Goal: Information Seeking & Learning: Learn about a topic

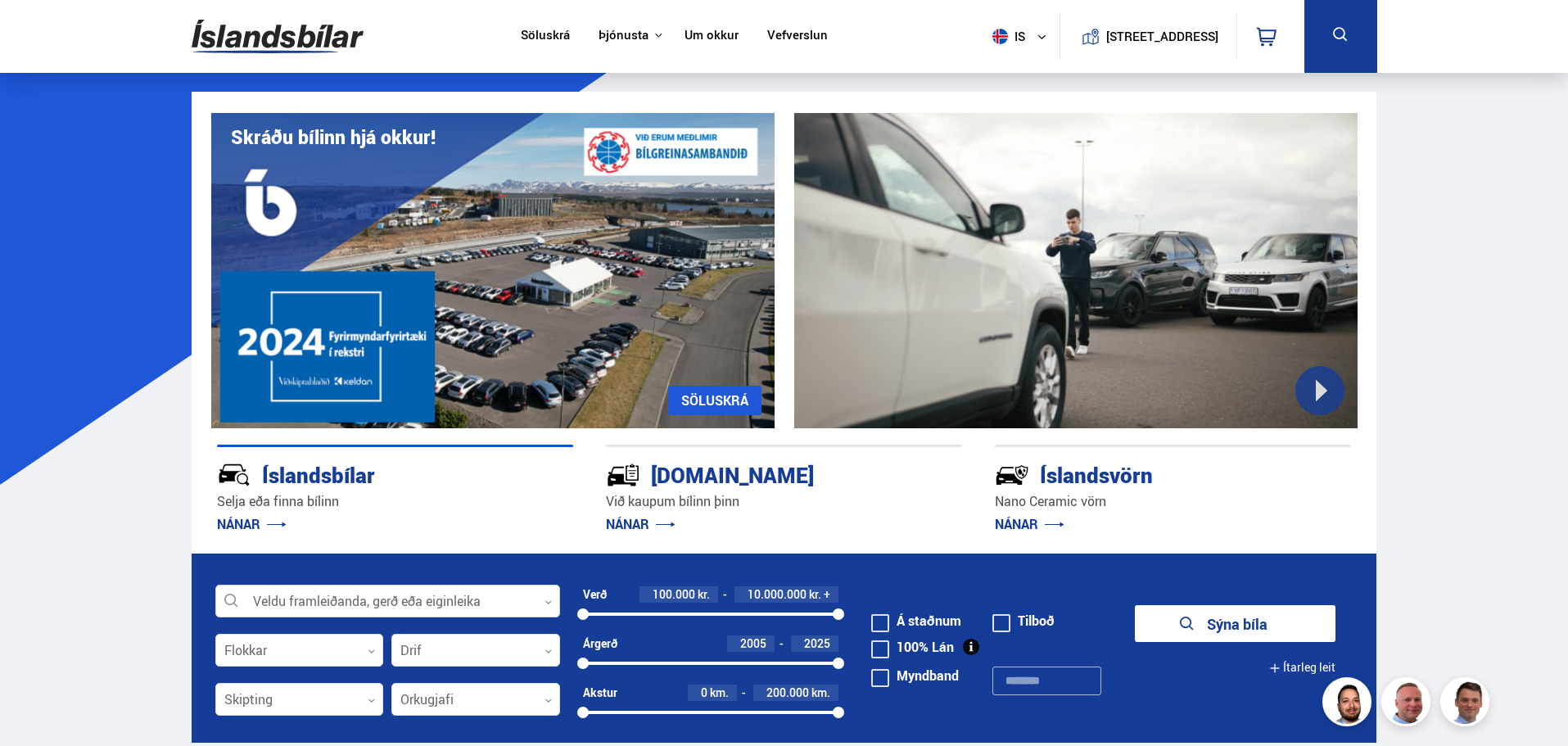
click at [283, 600] on div at bounding box center [388, 602] width 345 height 33
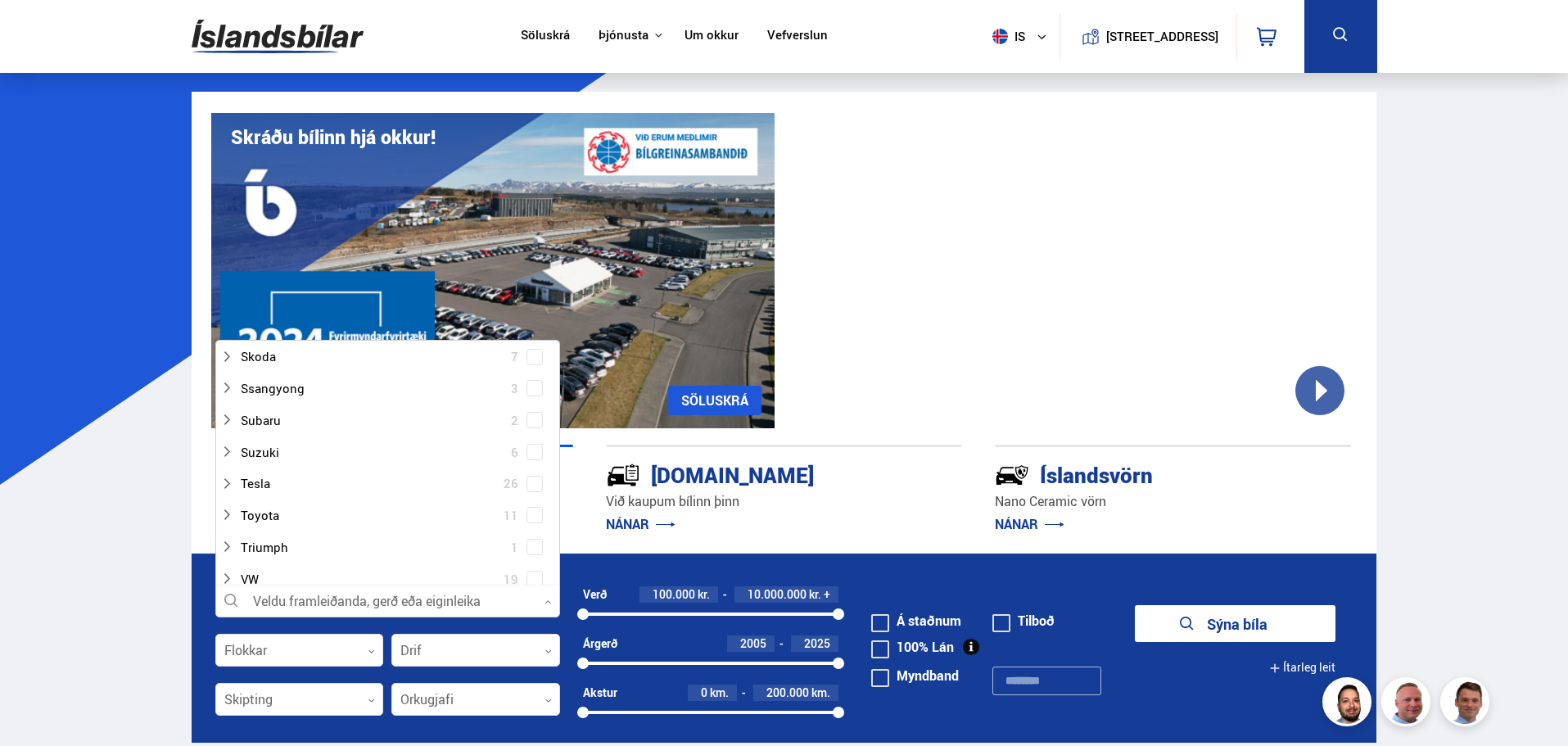
scroll to position [901, 0]
click at [531, 563] on span at bounding box center [534, 564] width 7 height 7
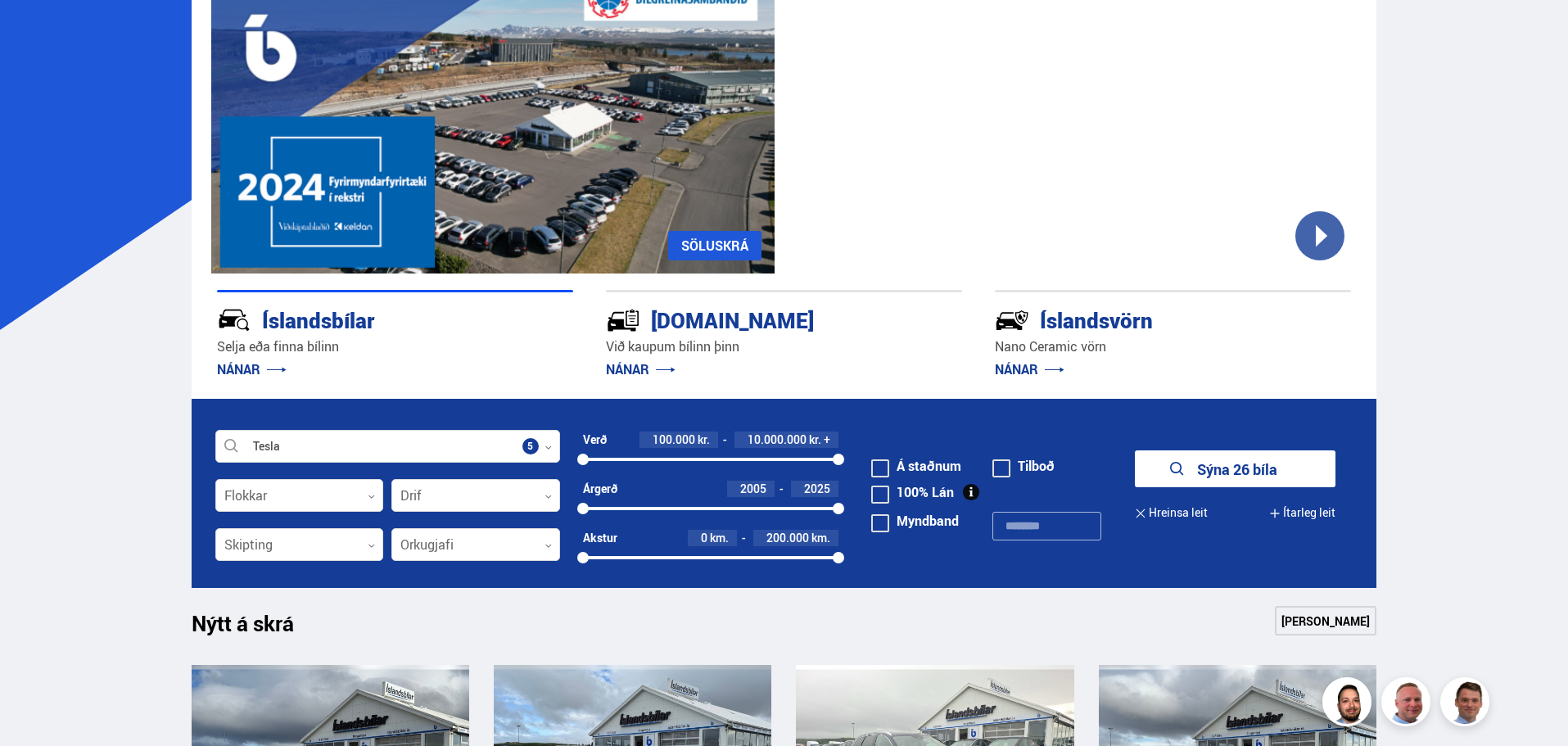
scroll to position [327, 0]
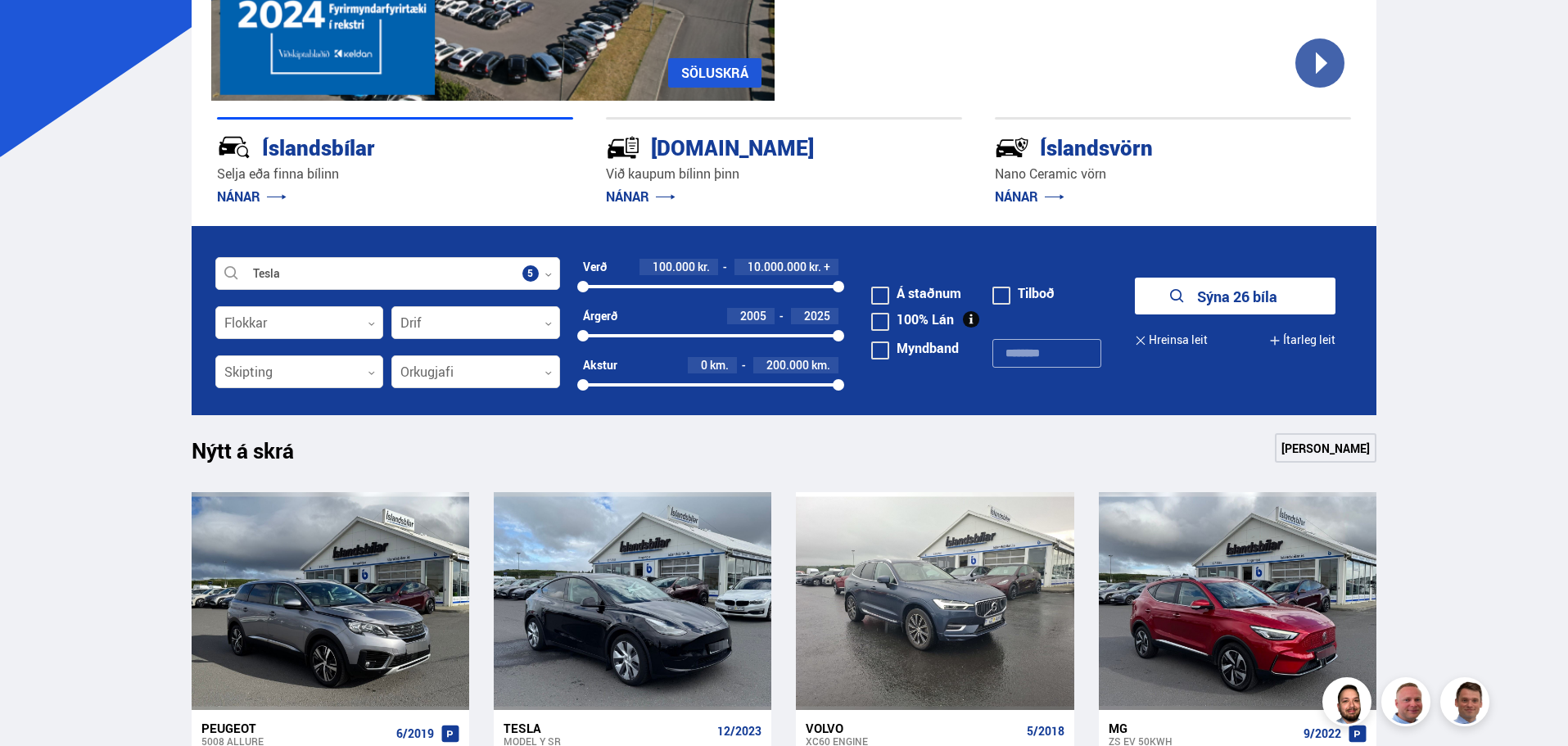
click at [1260, 293] on button "Sýna 26 bíla" at bounding box center [1235, 296] width 200 height 37
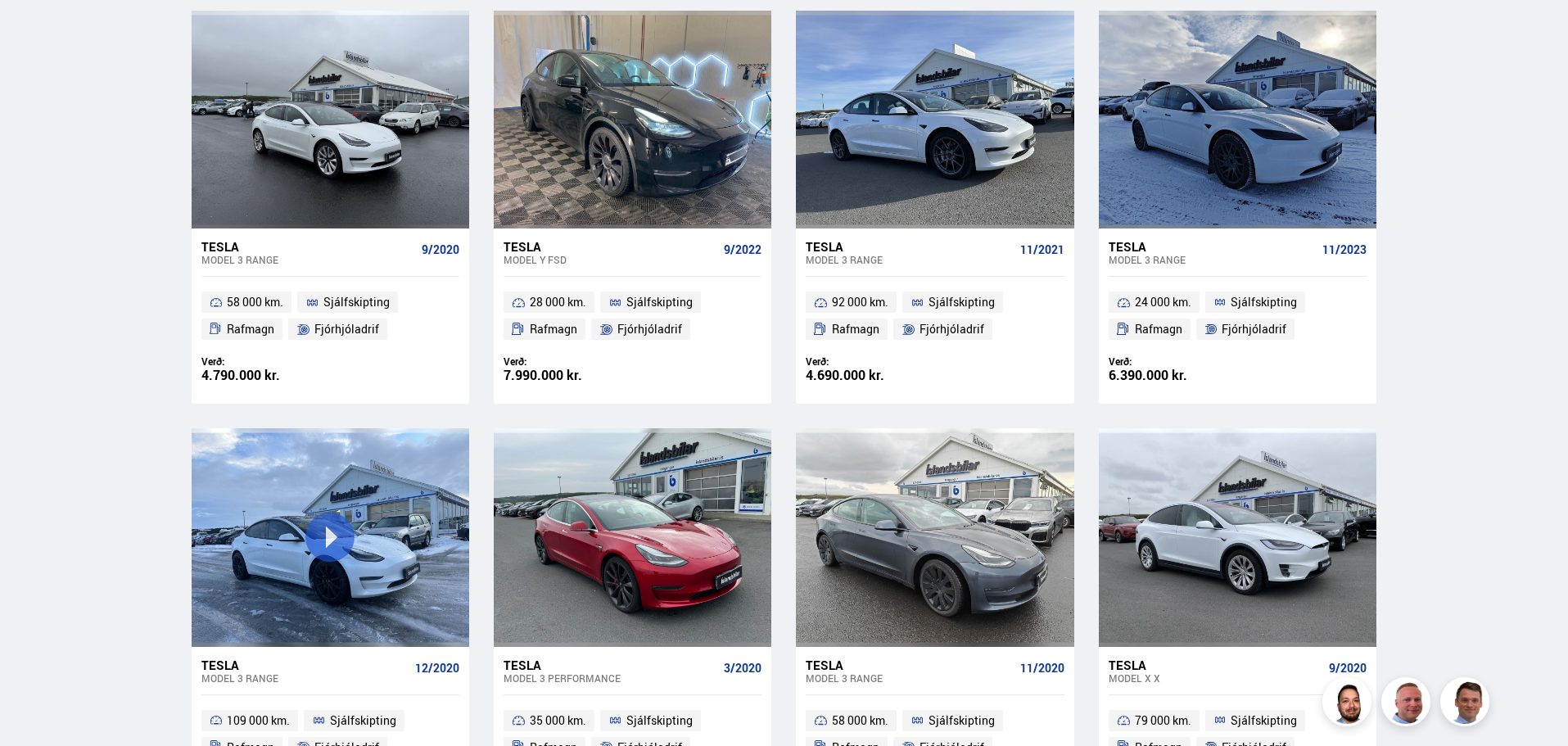
scroll to position [2293, 0]
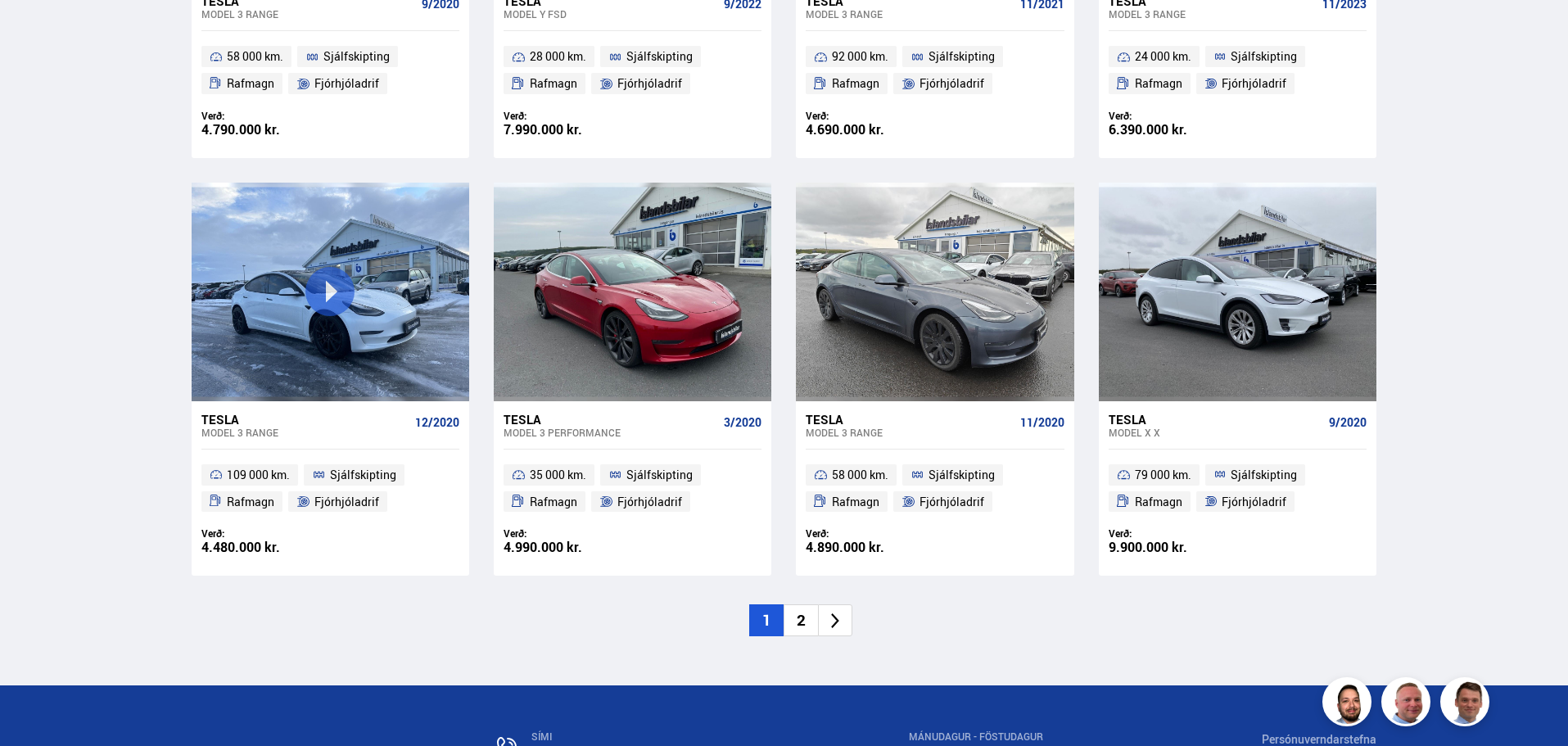
click at [806, 626] on li "2" at bounding box center [801, 620] width 35 height 32
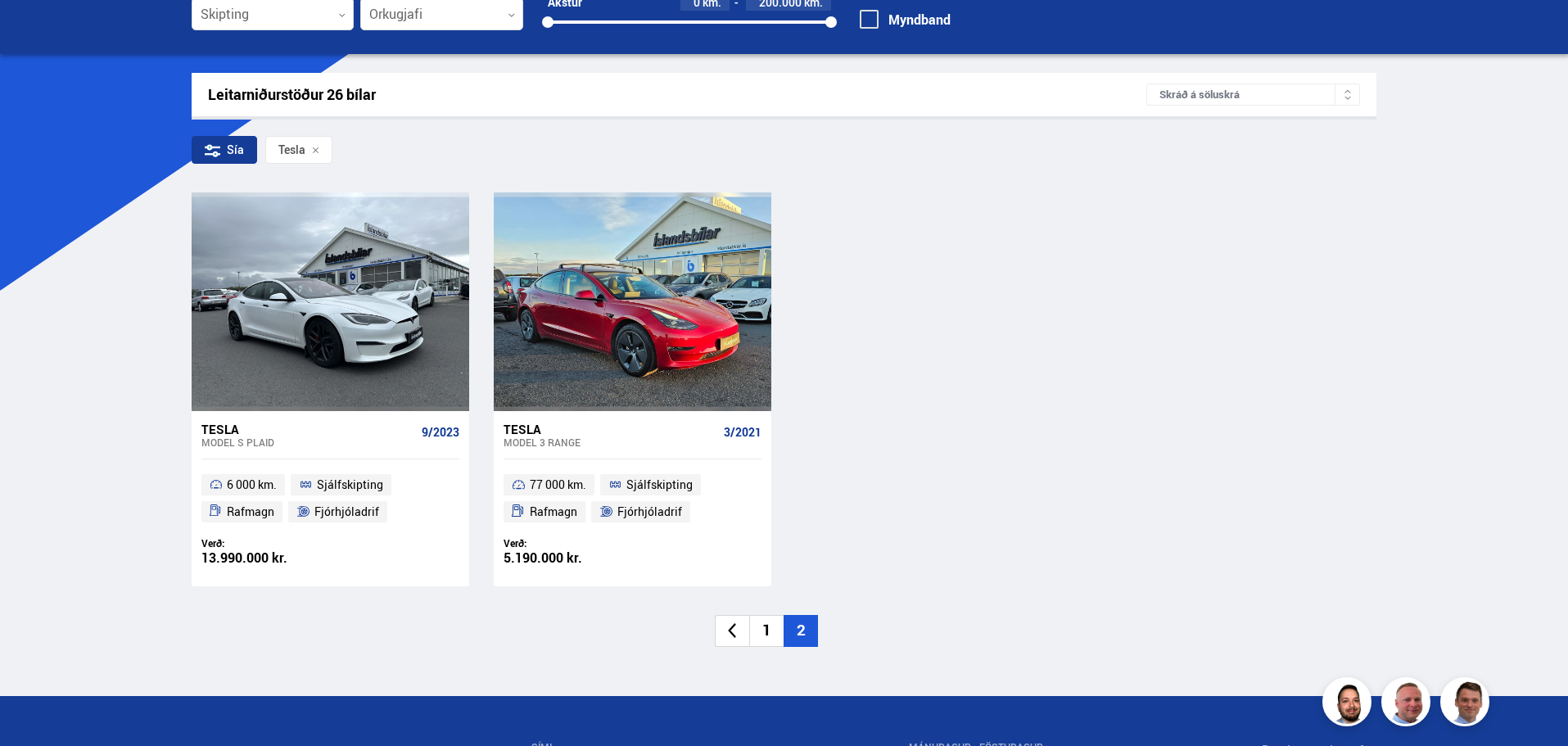
scroll to position [327, 0]
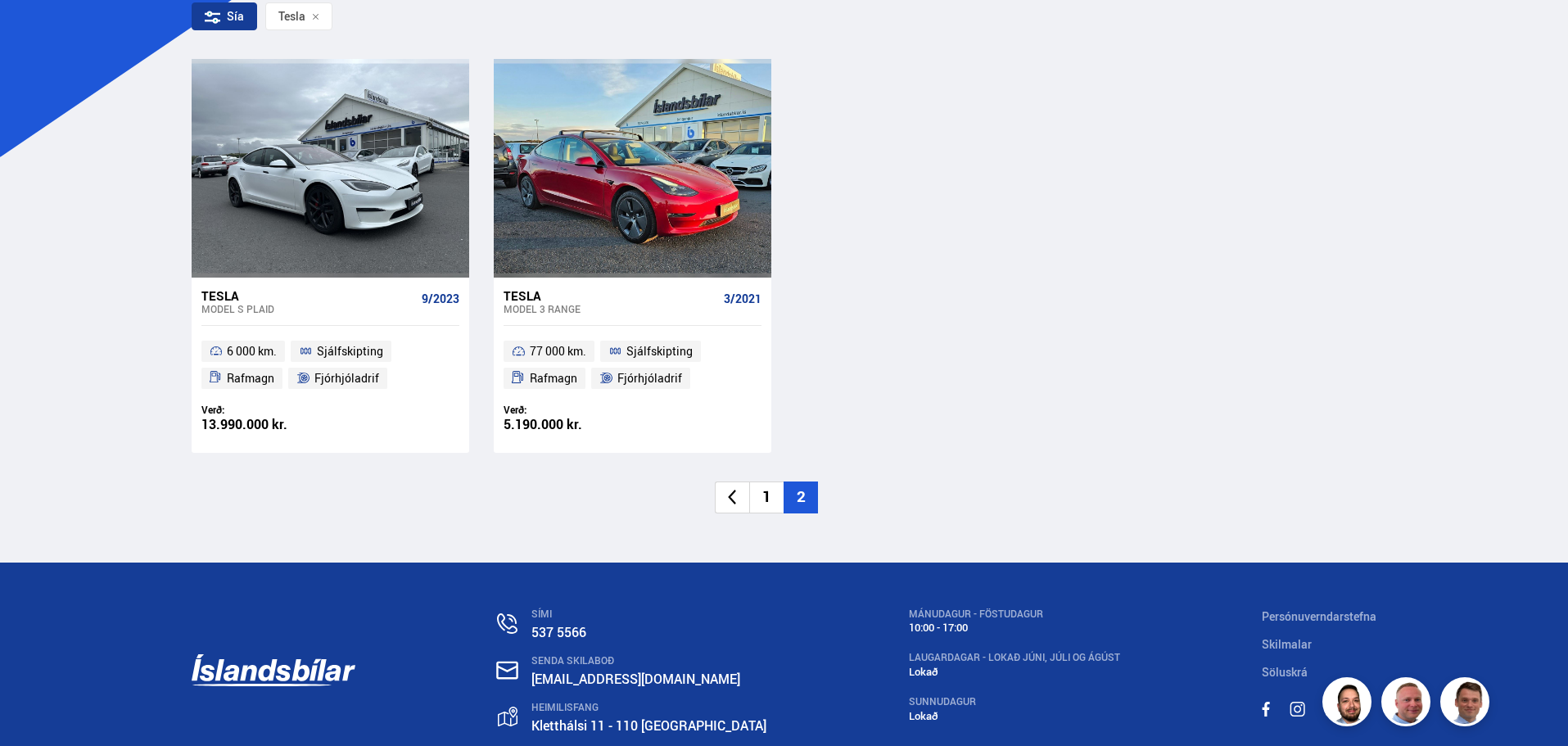
click at [771, 508] on li "1" at bounding box center [767, 497] width 35 height 32
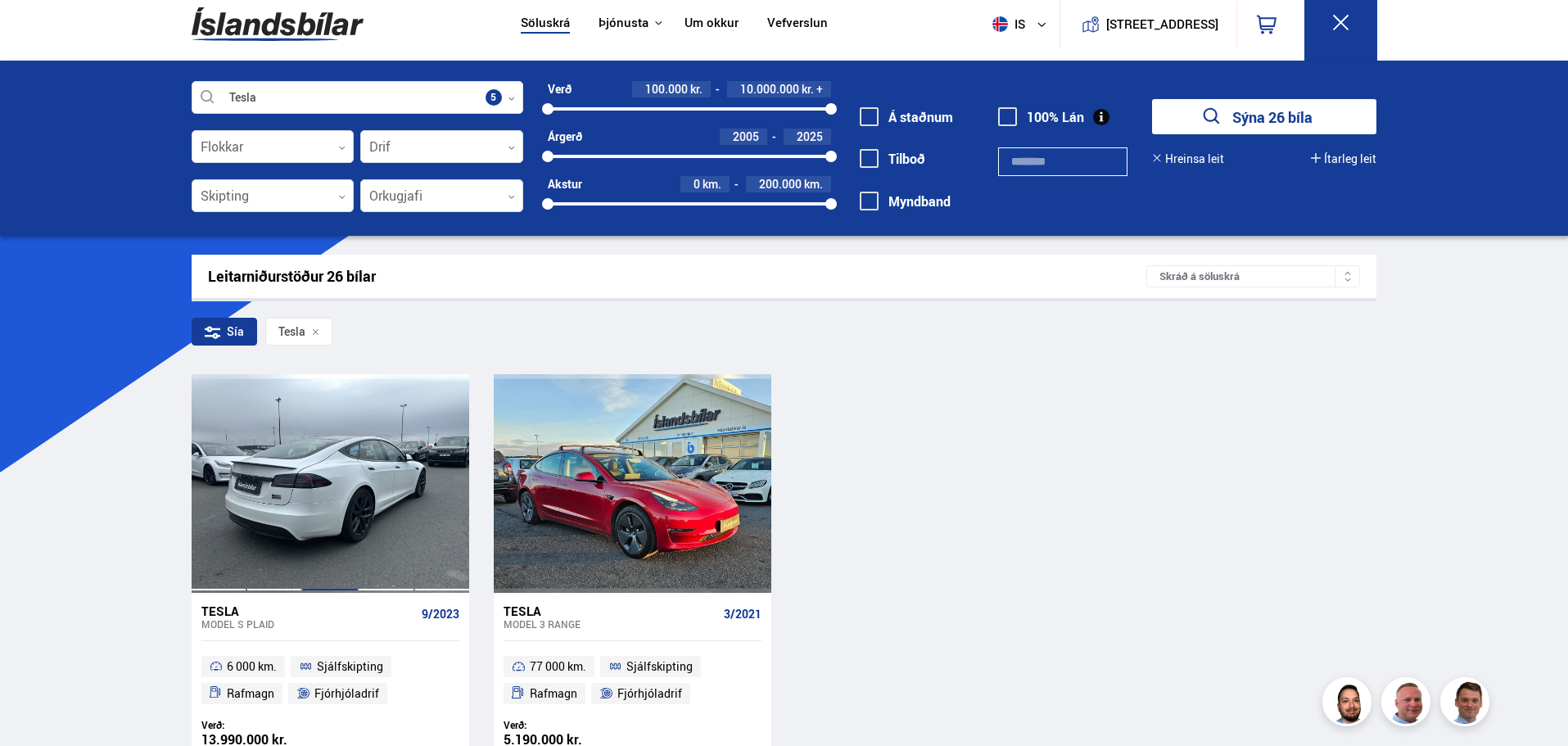
scroll to position [0, 0]
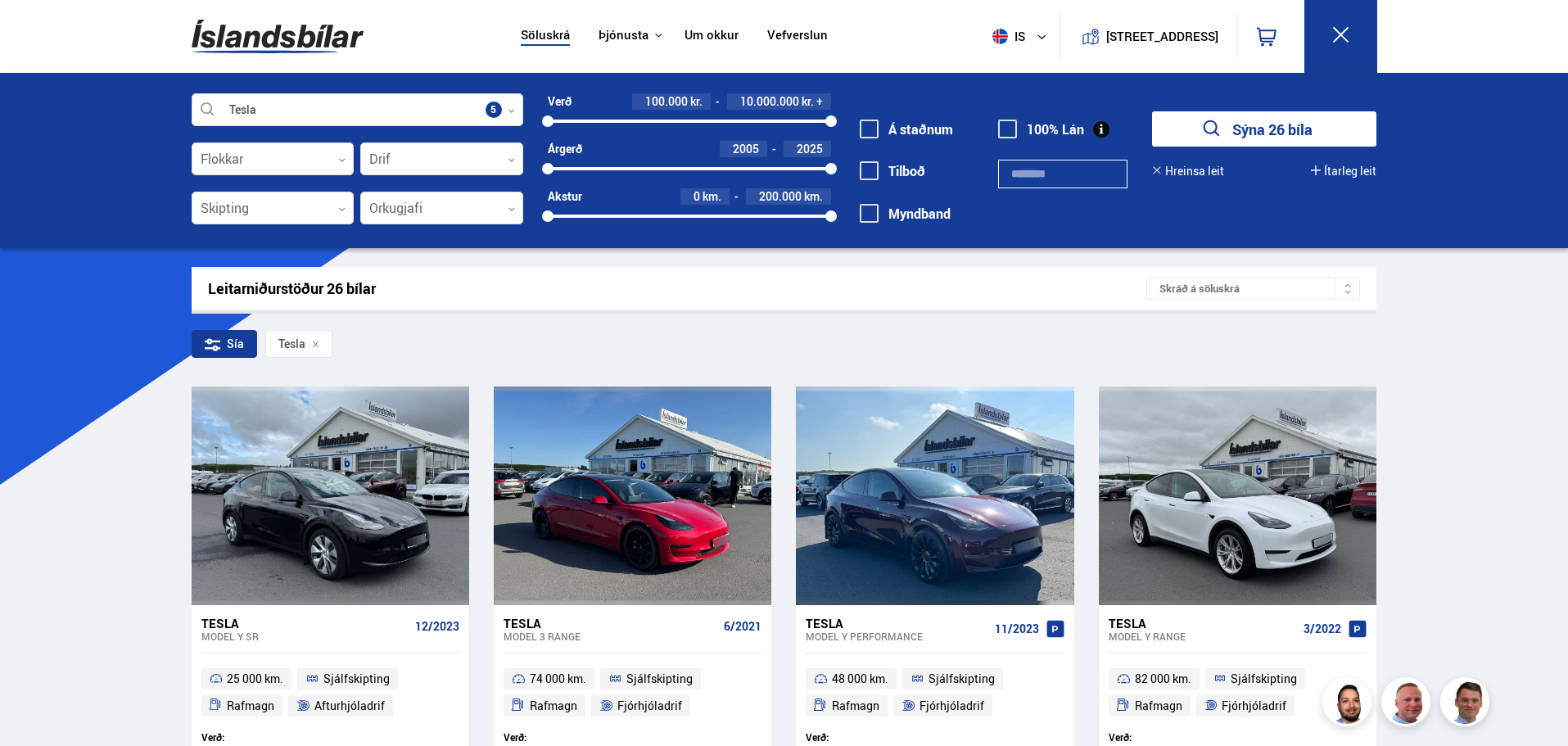
click at [693, 43] on link "Um okkur" at bounding box center [711, 37] width 54 height 17
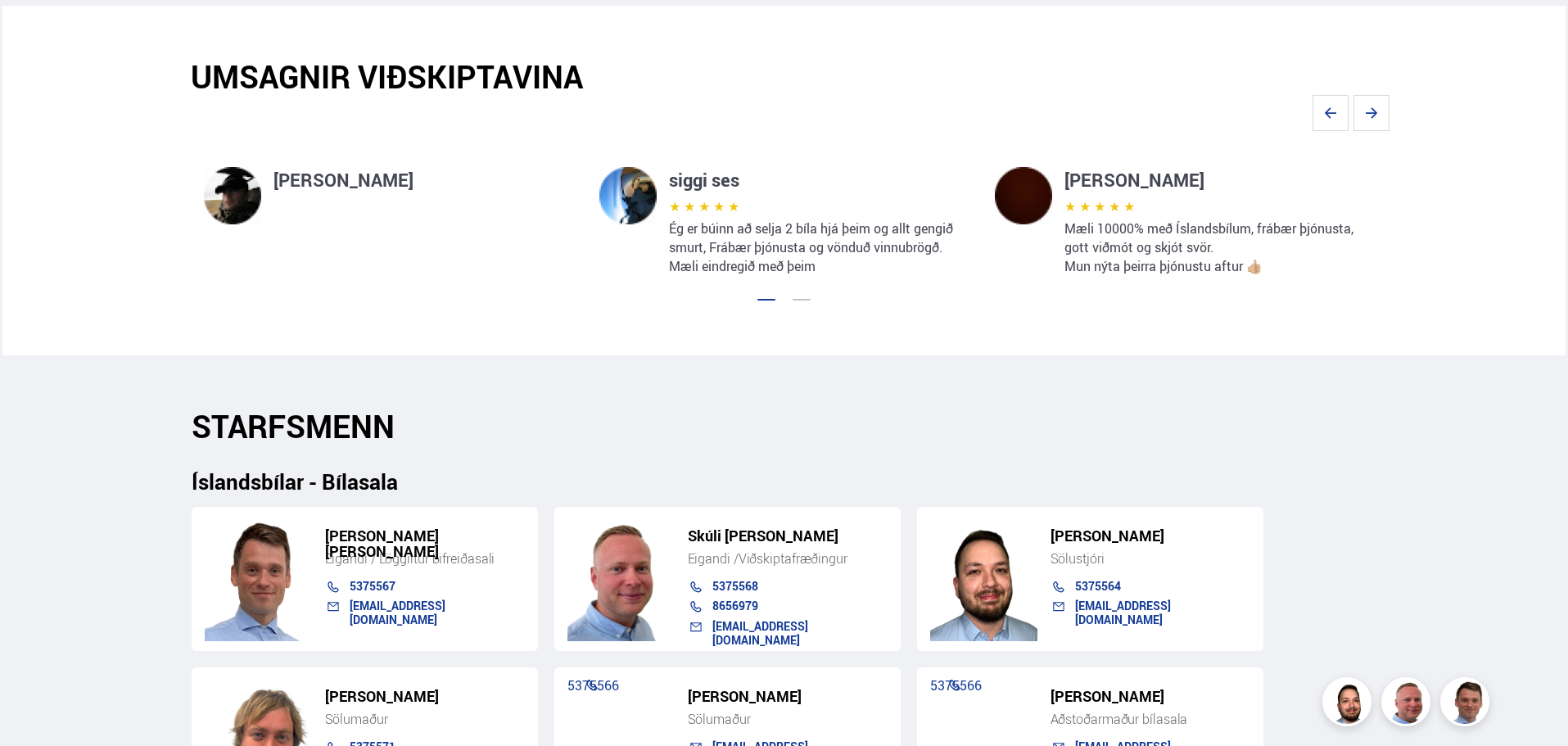
scroll to position [1310, 0]
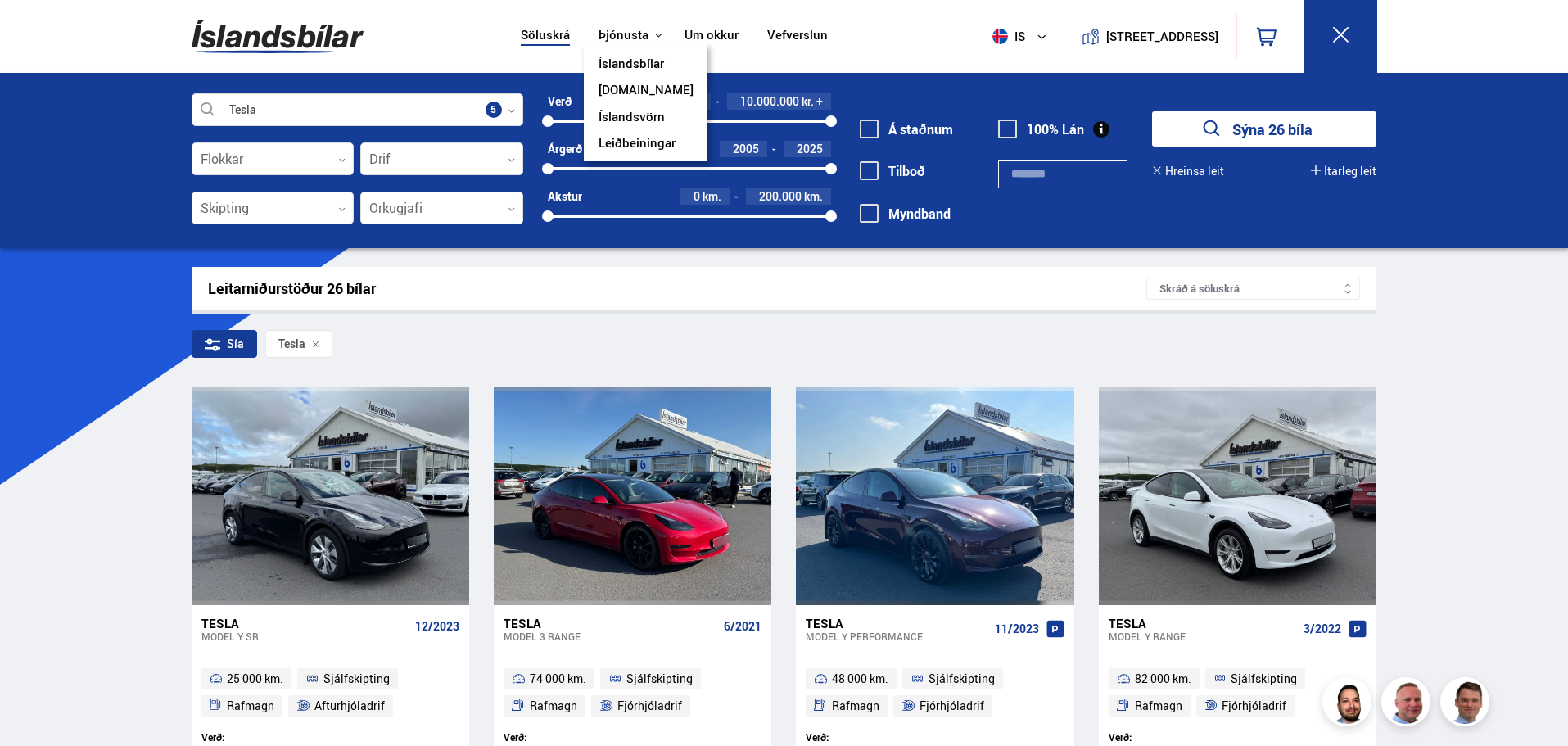
click at [628, 86] on link "[DOMAIN_NAME]" at bounding box center [646, 91] width 95 height 17
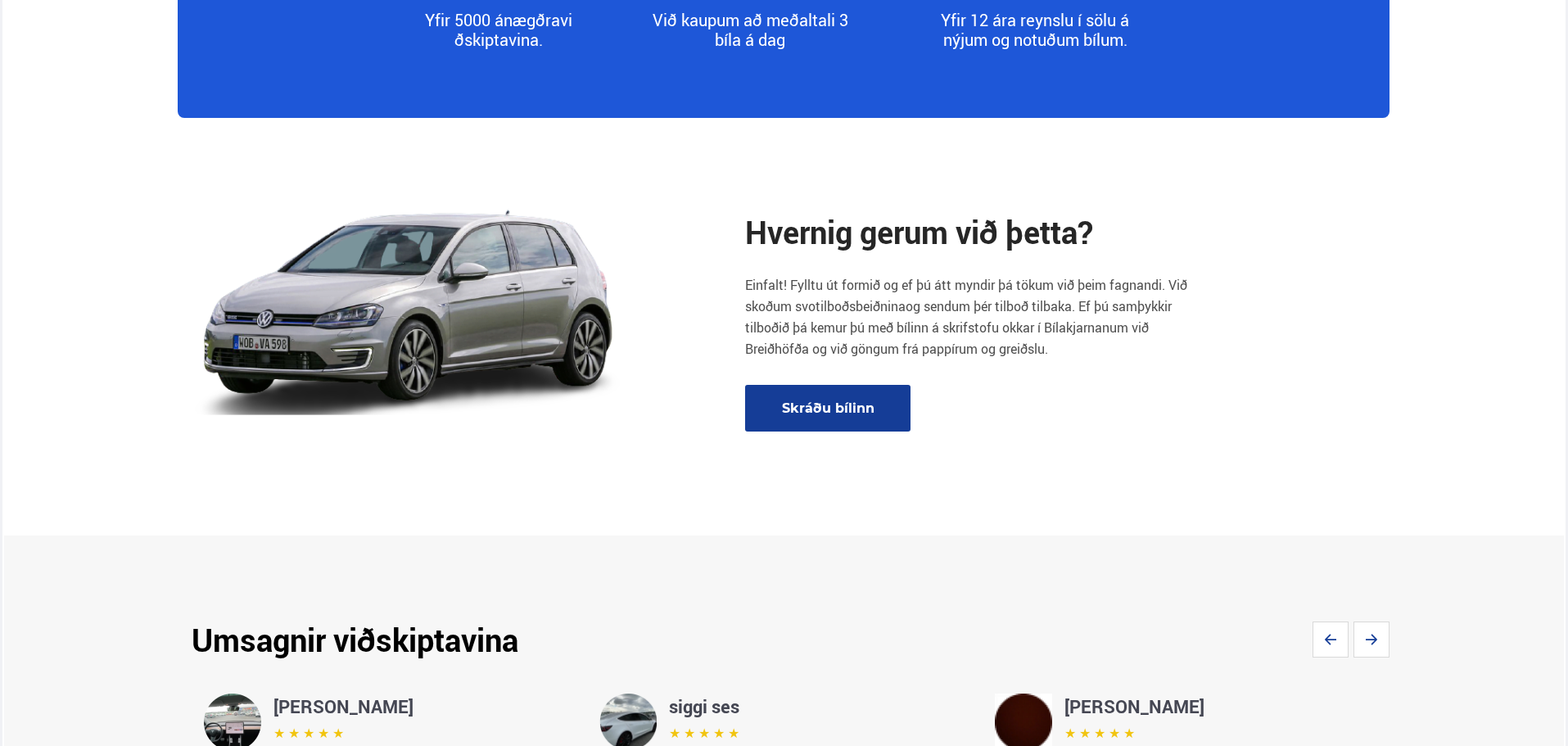
scroll to position [2539, 0]
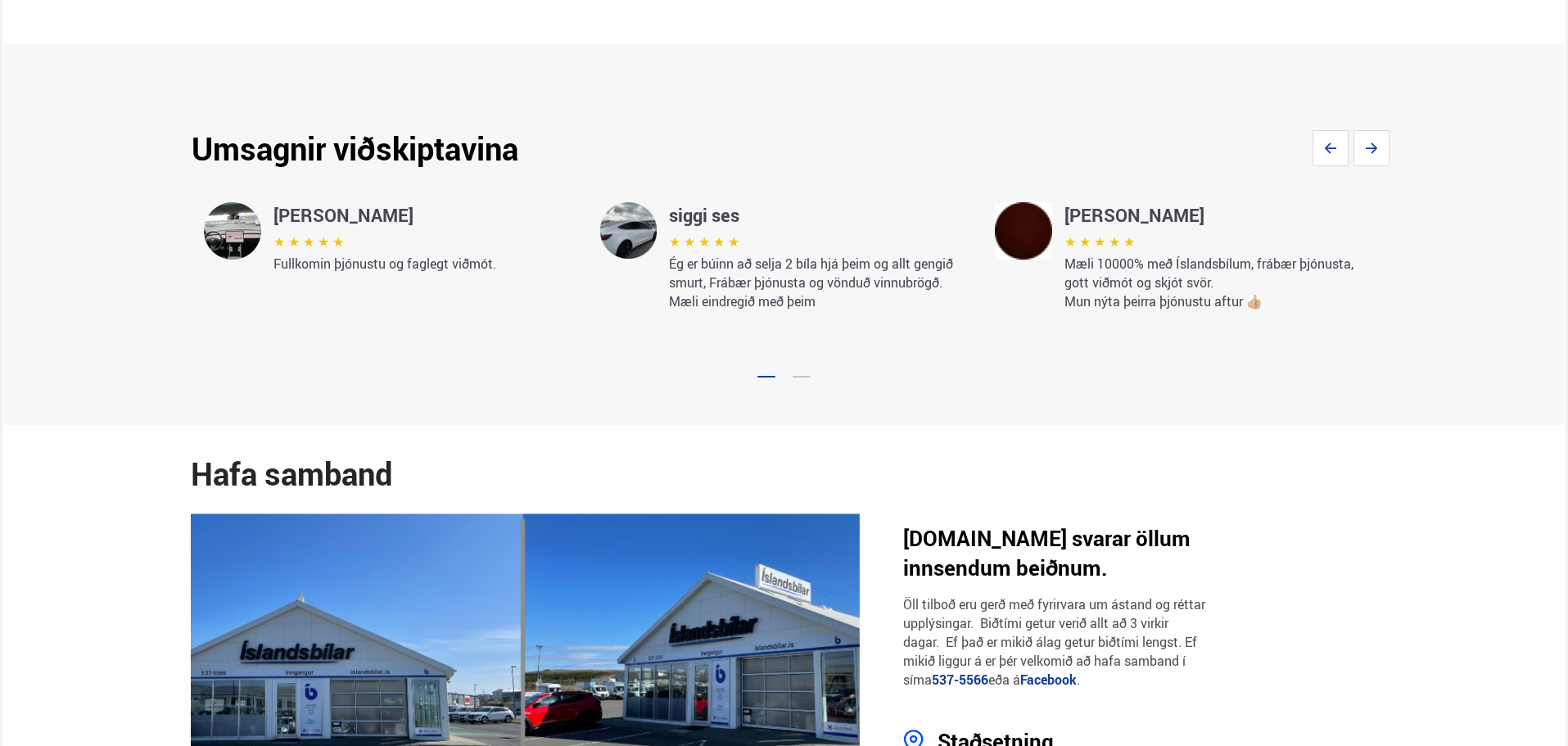
click at [627, 184] on div "siggi ses ★ ★ ★ ★ ★ Ég er búinn að selja 2 bíla hjá þeim og allt gengið smurt, …" at bounding box center [784, 239] width 396 height 145
click at [634, 235] on img at bounding box center [629, 231] width 58 height 58
click at [249, 244] on img at bounding box center [233, 231] width 58 height 58
click at [805, 373] on div at bounding box center [784, 372] width 1186 height 14
click at [799, 376] on div at bounding box center [802, 377] width 18 height 2
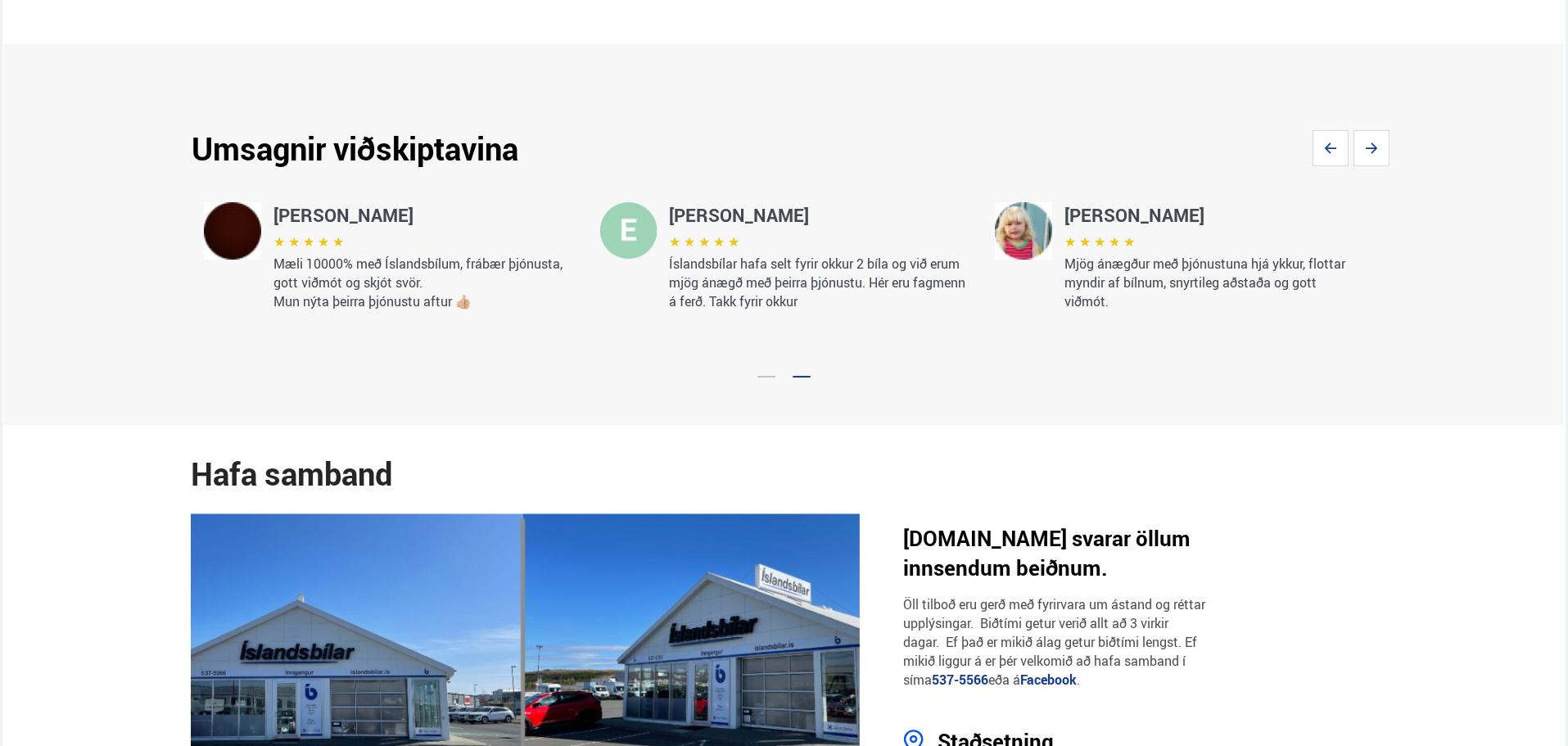
click at [766, 376] on div at bounding box center [766, 377] width 18 height 2
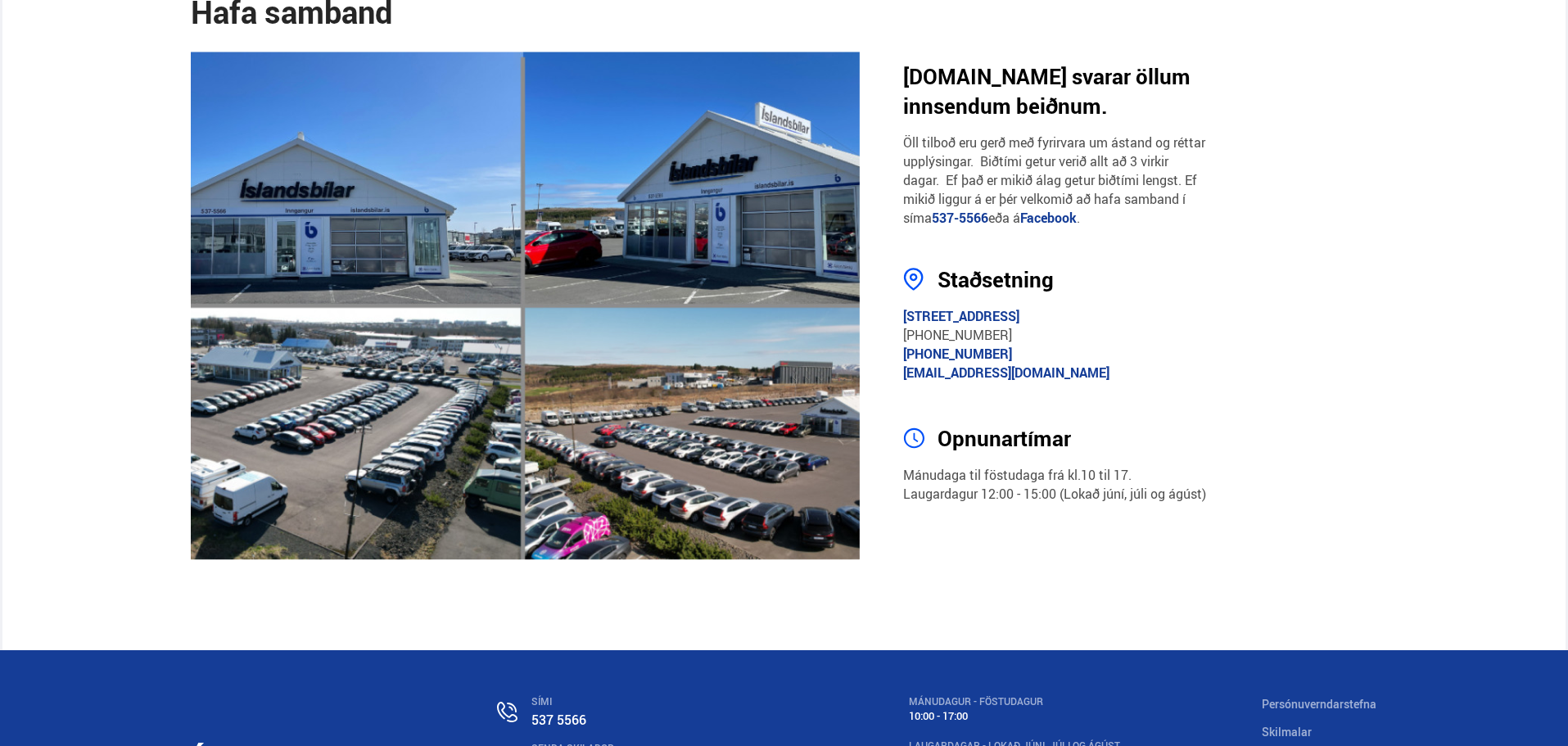
scroll to position [3030, 0]
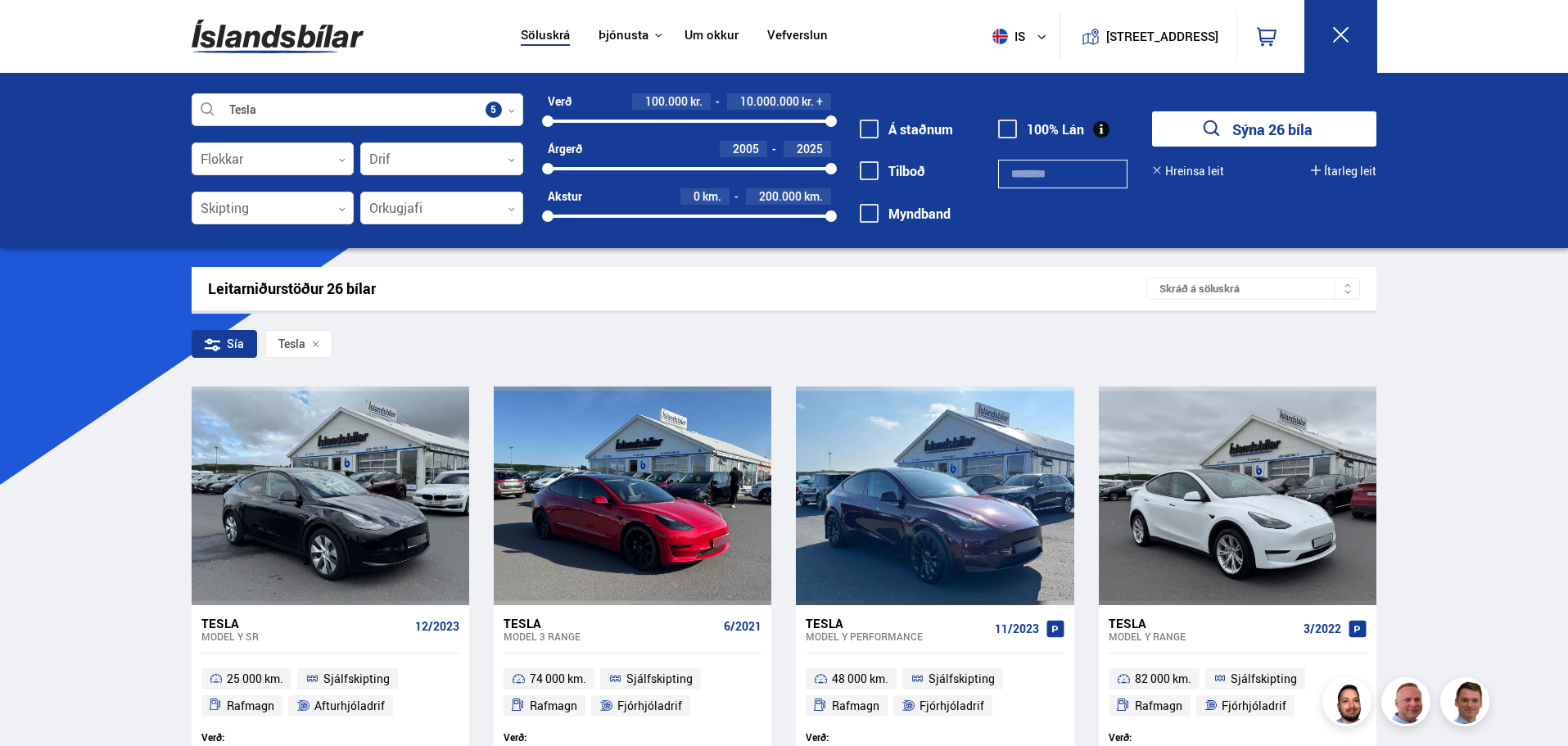
click at [871, 128] on span at bounding box center [869, 129] width 19 height 19
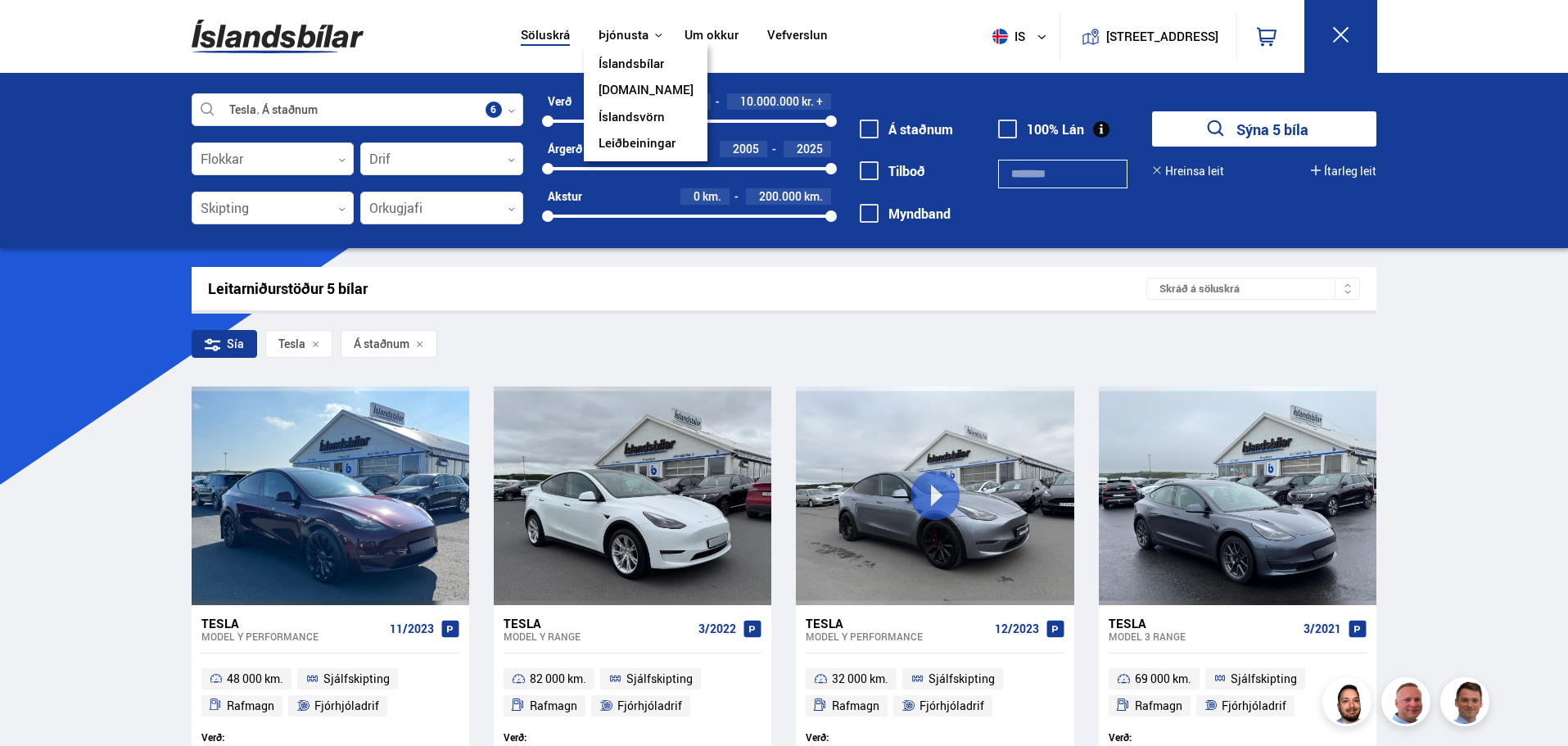
click at [629, 114] on link "Íslandsvörn" at bounding box center [631, 118] width 66 height 17
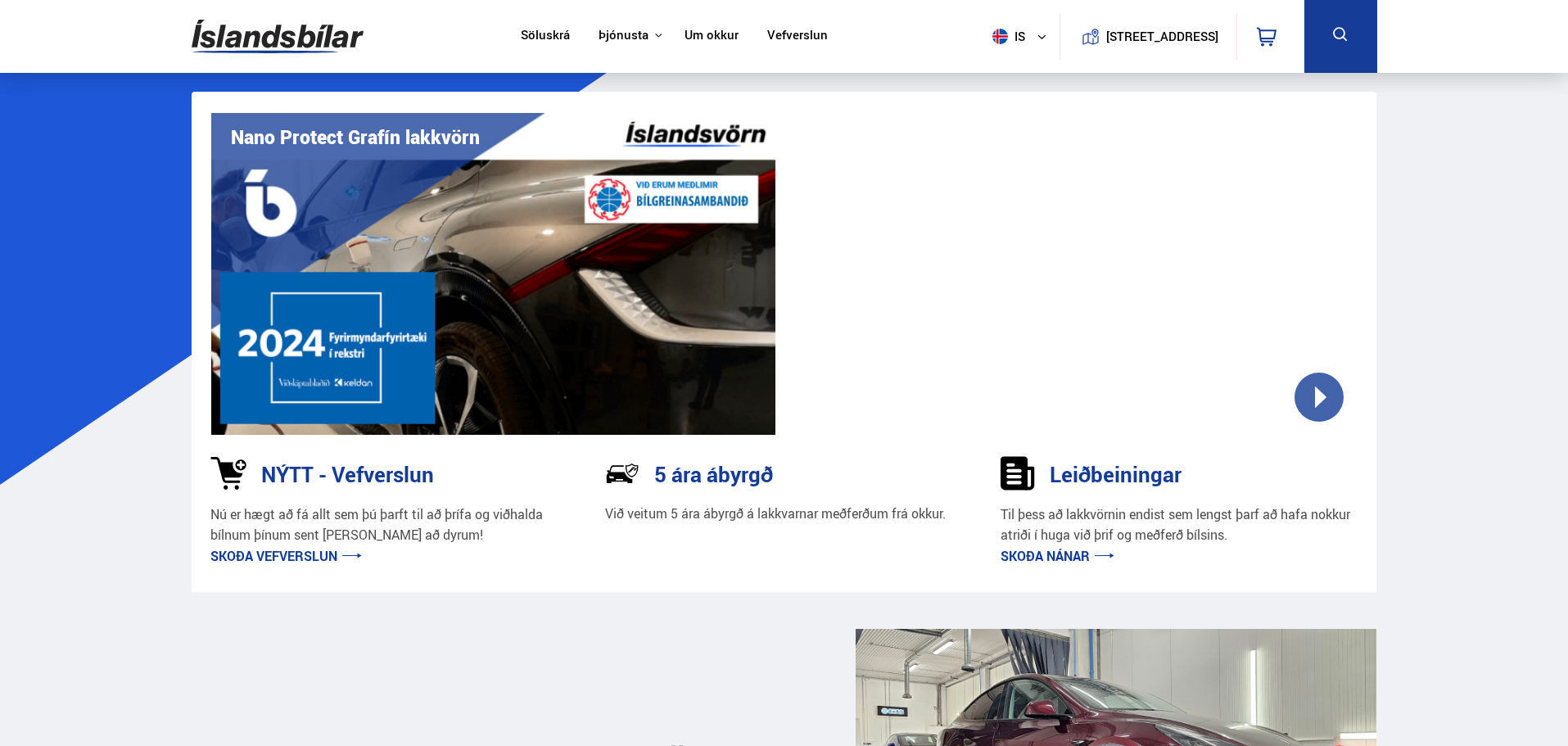
click at [282, 476] on h3 "NÝTT - Vefverslun" at bounding box center [347, 475] width 173 height 25
click at [245, 558] on link "Skoða vefverslun" at bounding box center [286, 555] width 151 height 18
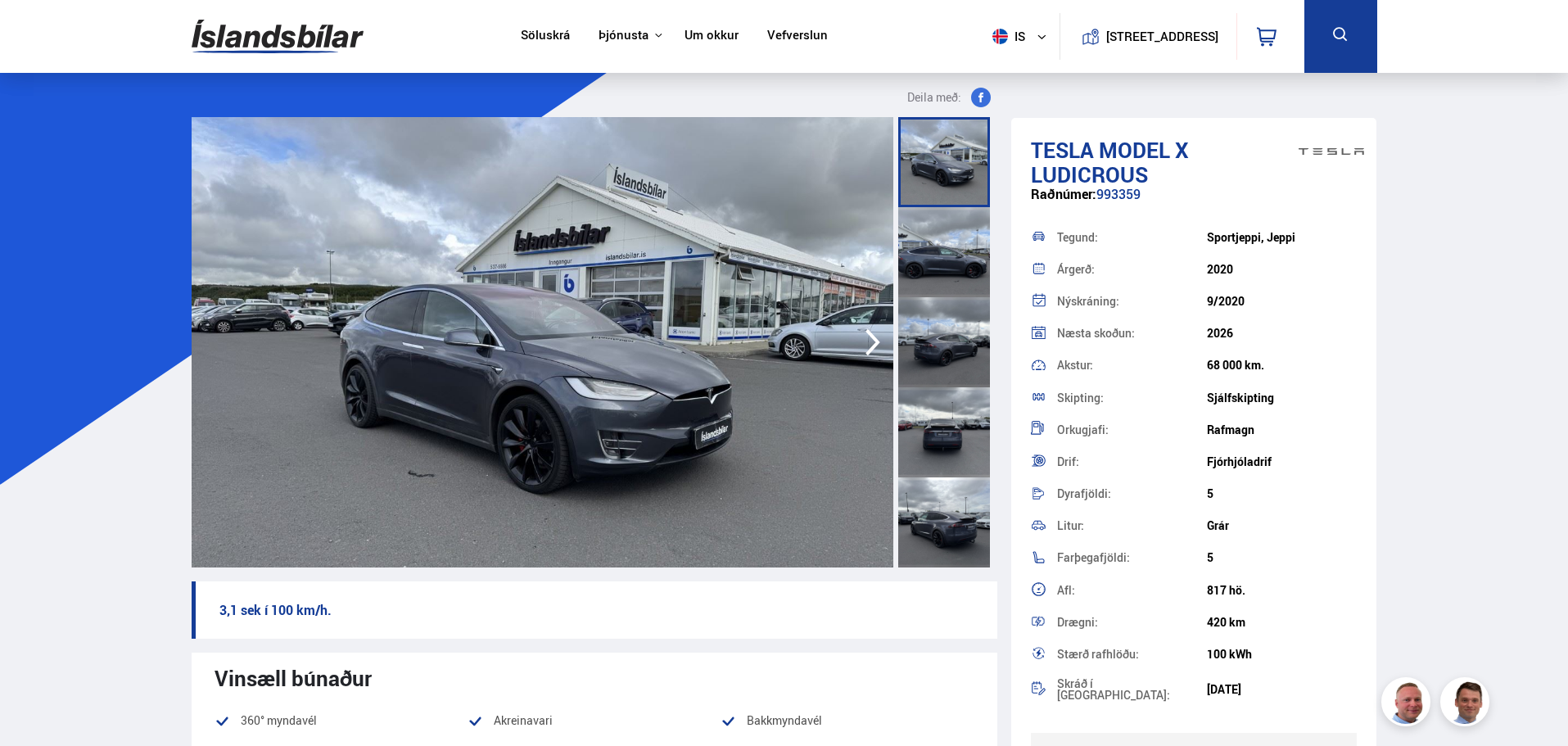
click at [878, 341] on icon "button" at bounding box center [872, 343] width 14 height 27
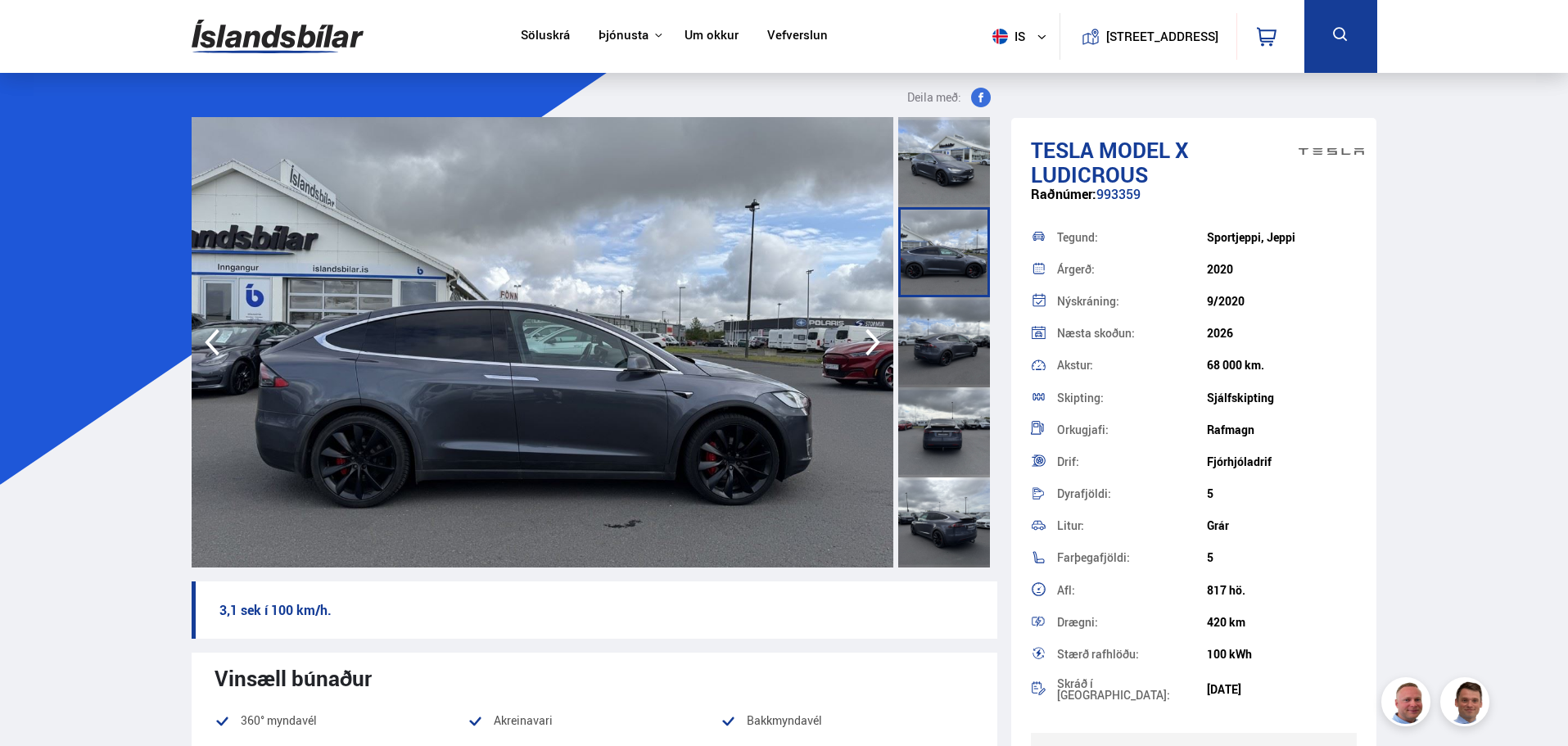
click at [878, 341] on icon "button" at bounding box center [872, 343] width 14 height 27
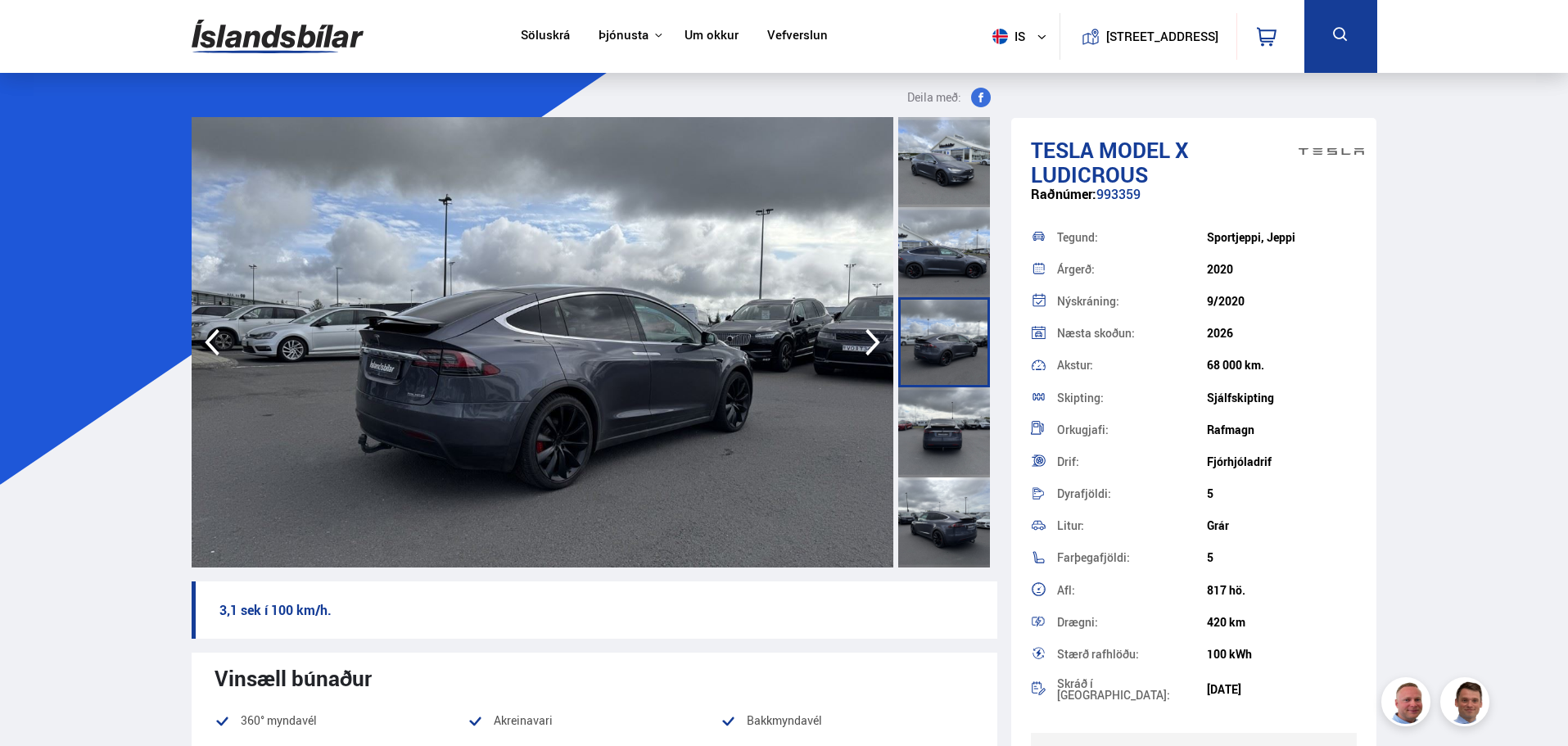
click at [878, 341] on icon "button" at bounding box center [872, 343] width 14 height 27
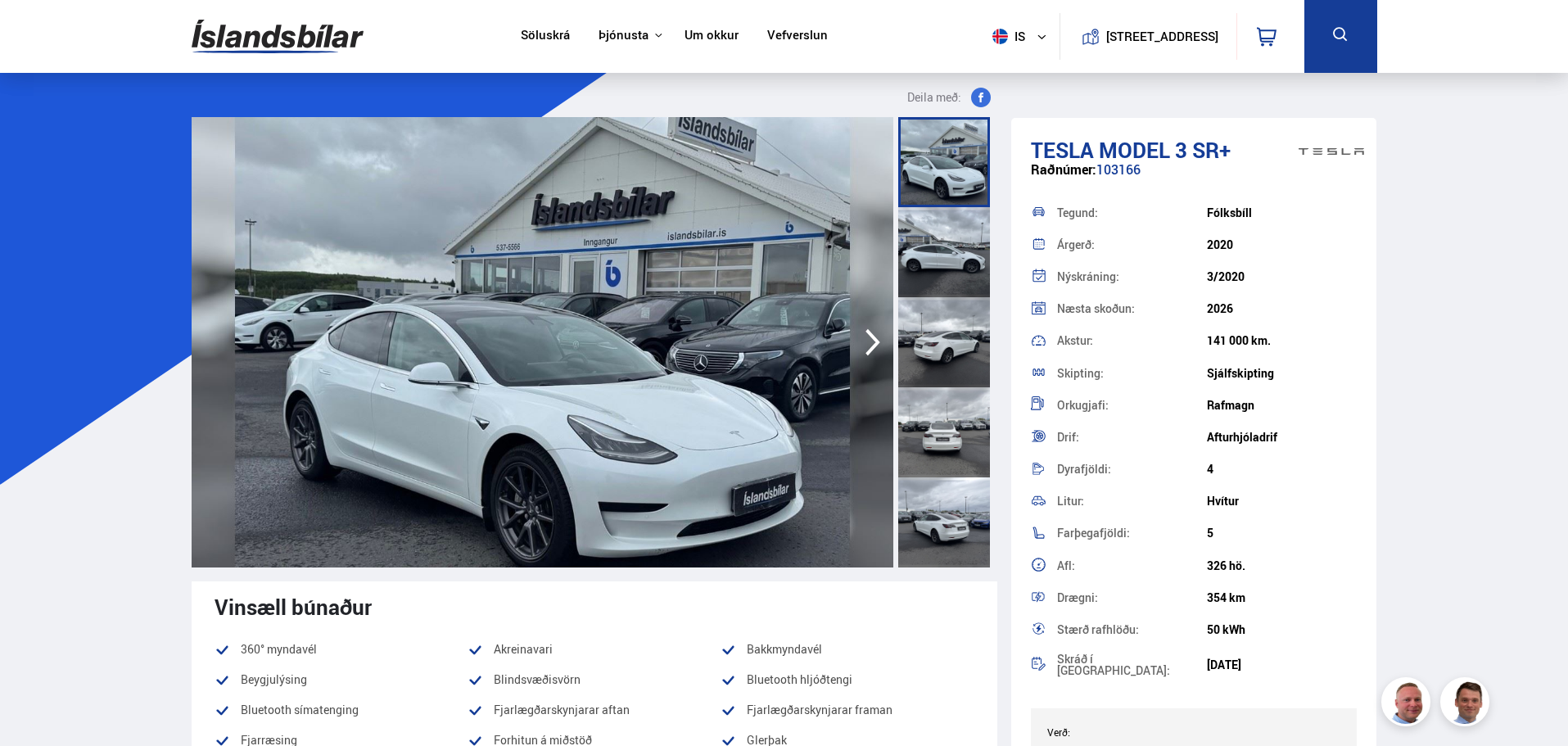
click at [878, 347] on icon "button" at bounding box center [873, 342] width 33 height 39
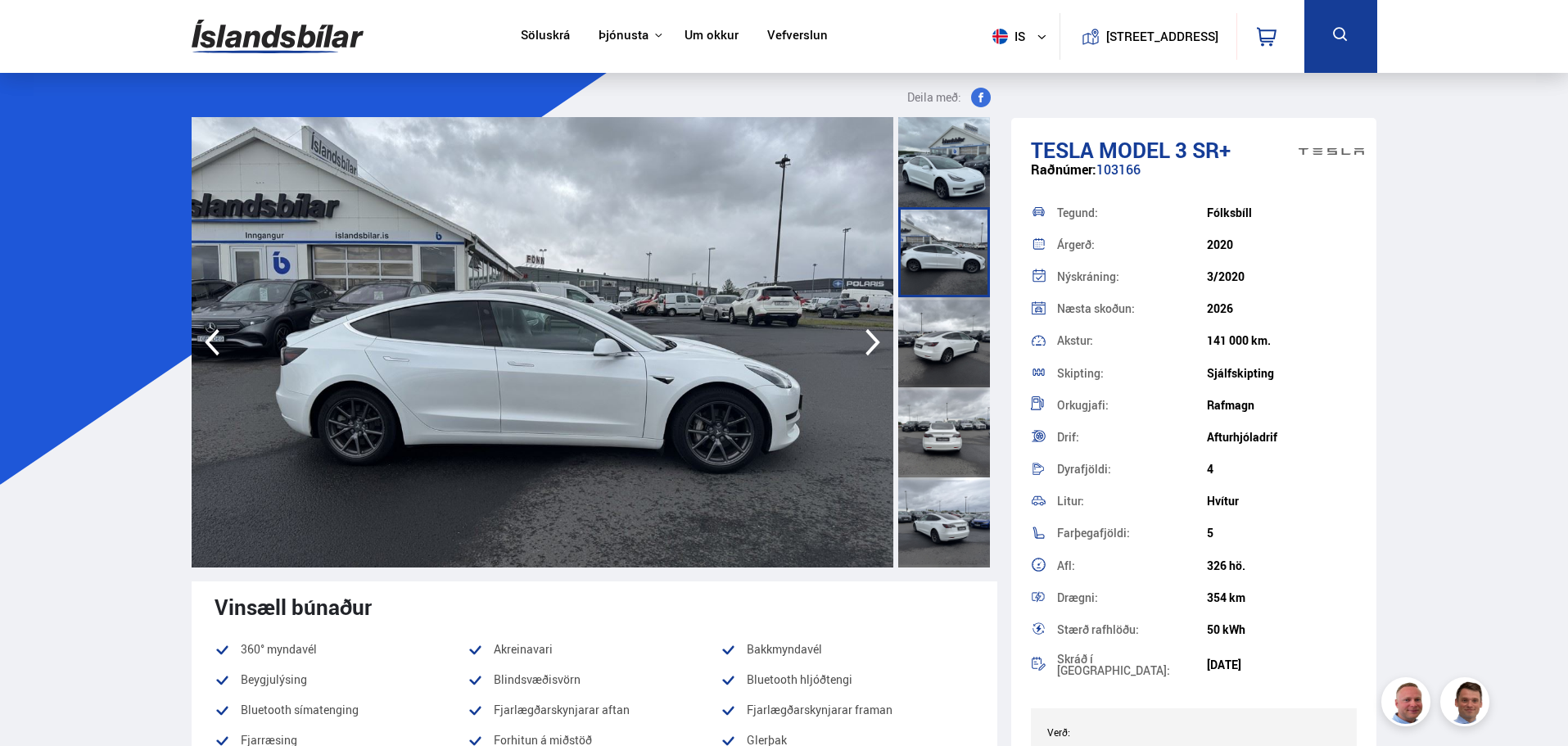
click at [878, 347] on icon "button" at bounding box center [873, 342] width 33 height 39
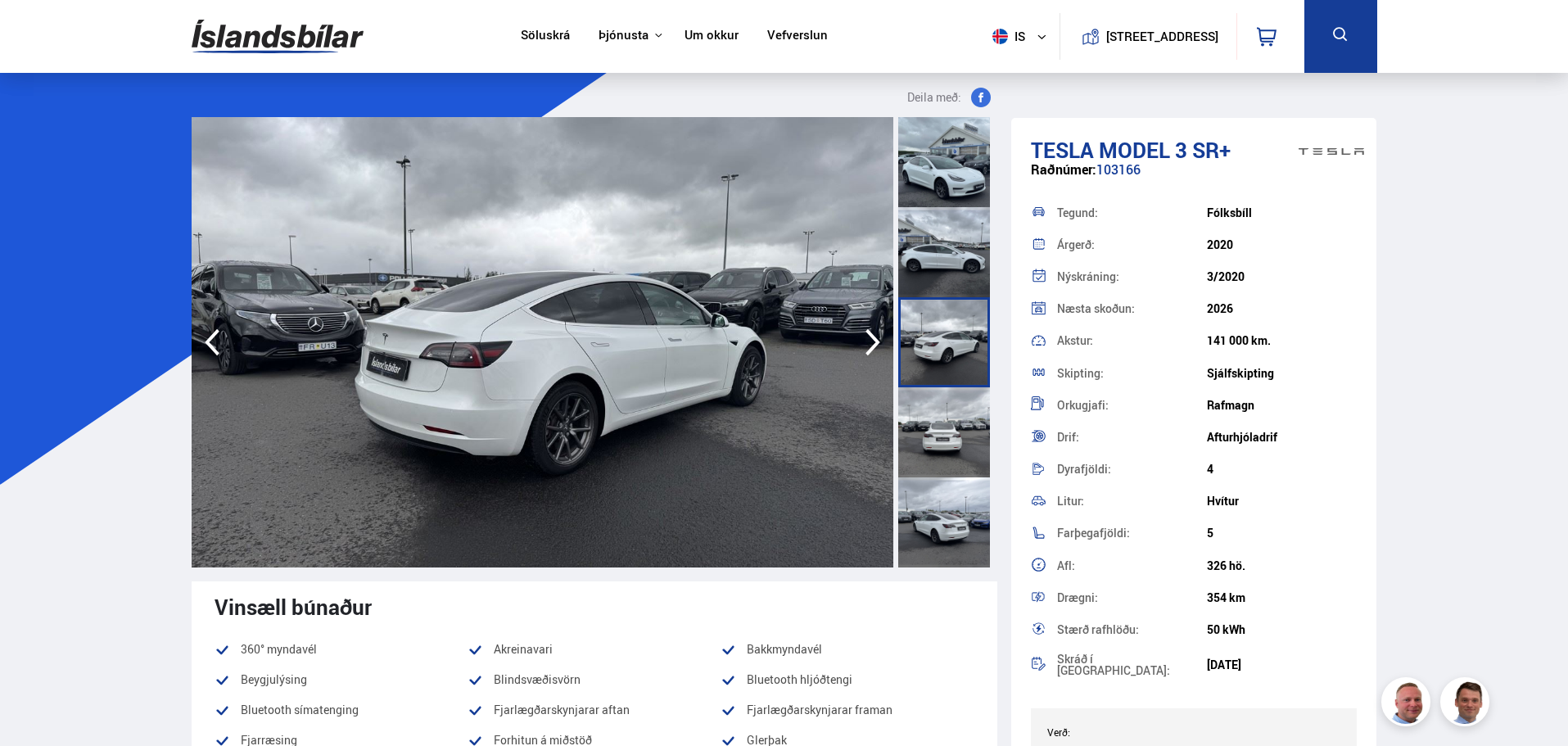
click at [878, 347] on icon "button" at bounding box center [873, 342] width 33 height 39
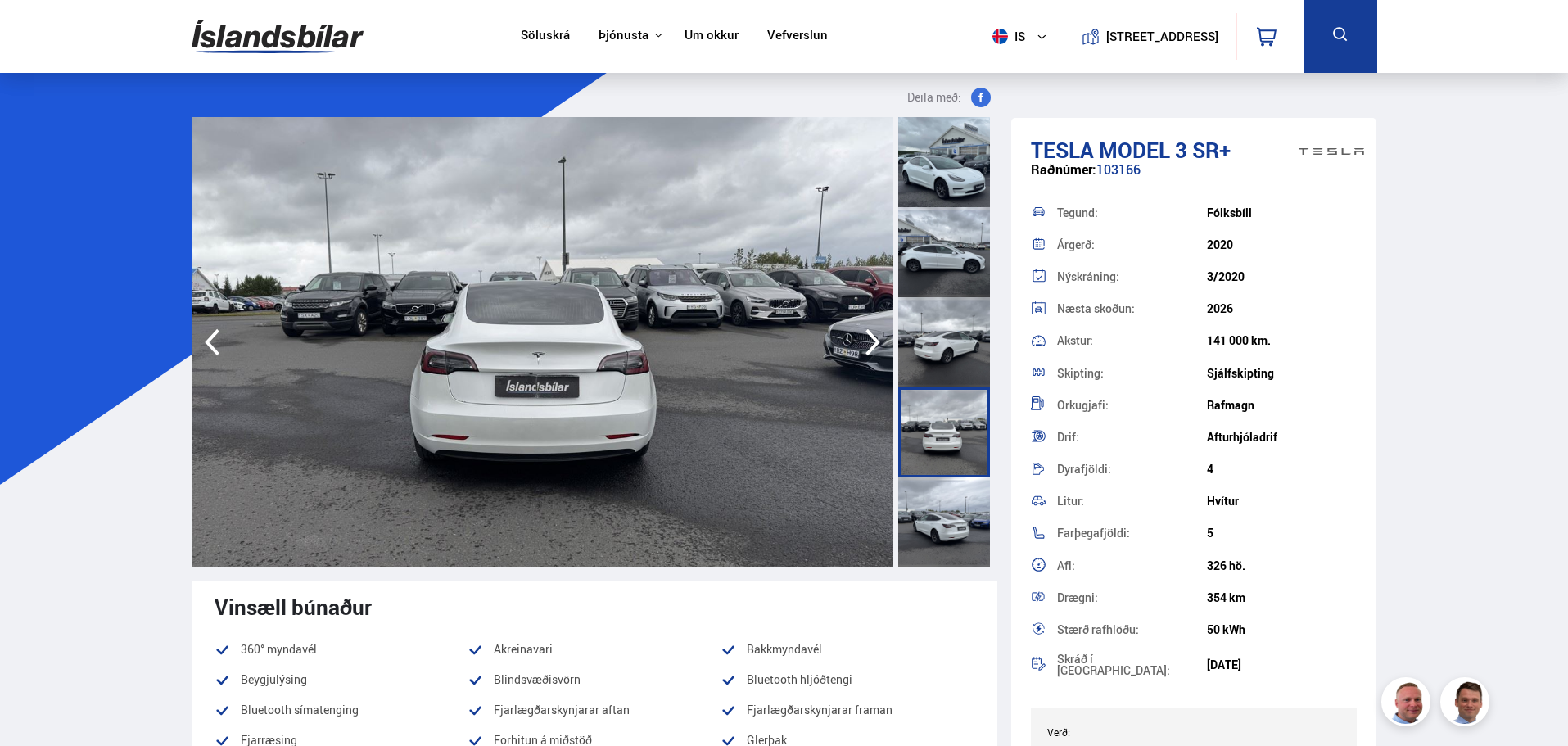
click at [878, 347] on icon "button" at bounding box center [873, 342] width 33 height 39
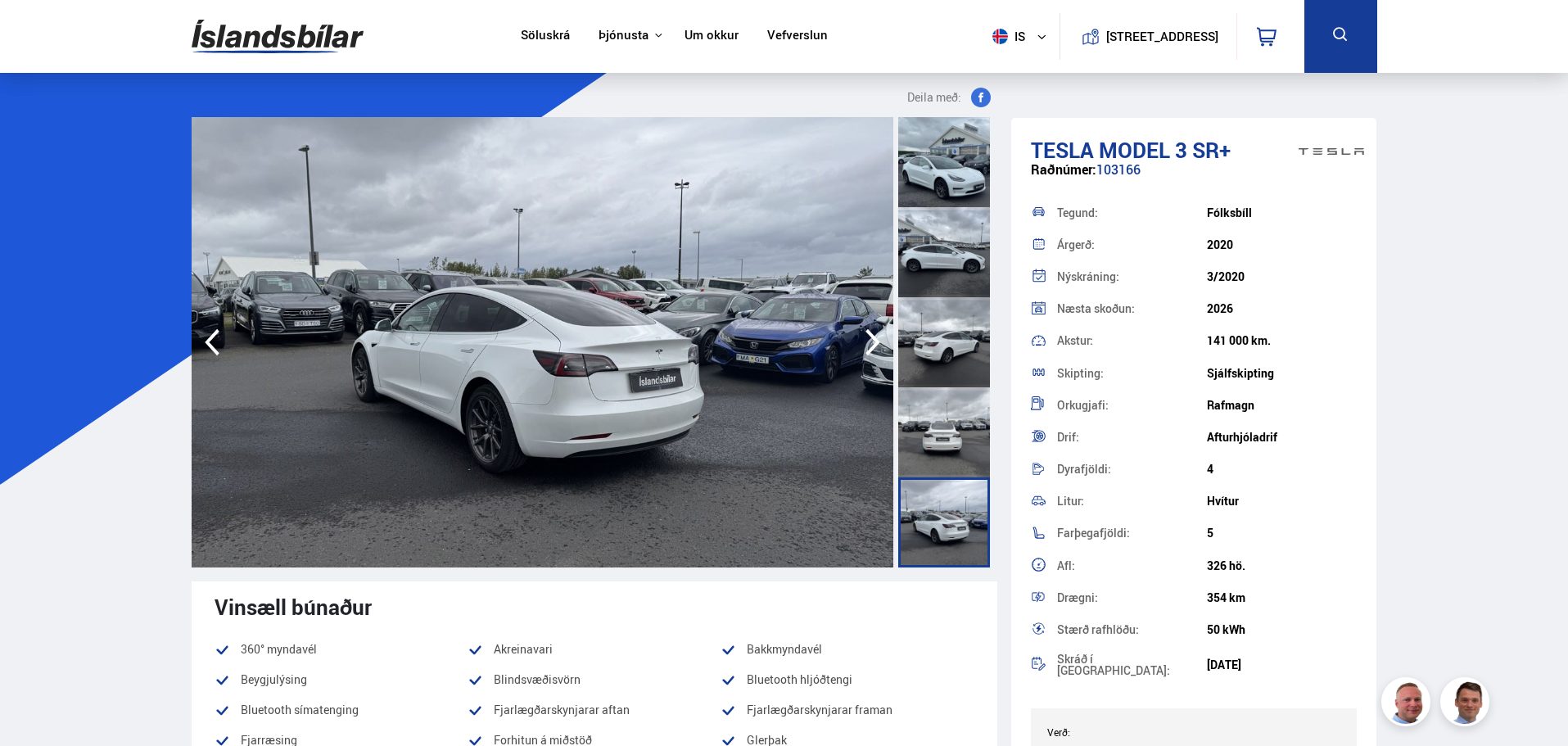
click at [878, 347] on icon "button" at bounding box center [873, 342] width 33 height 39
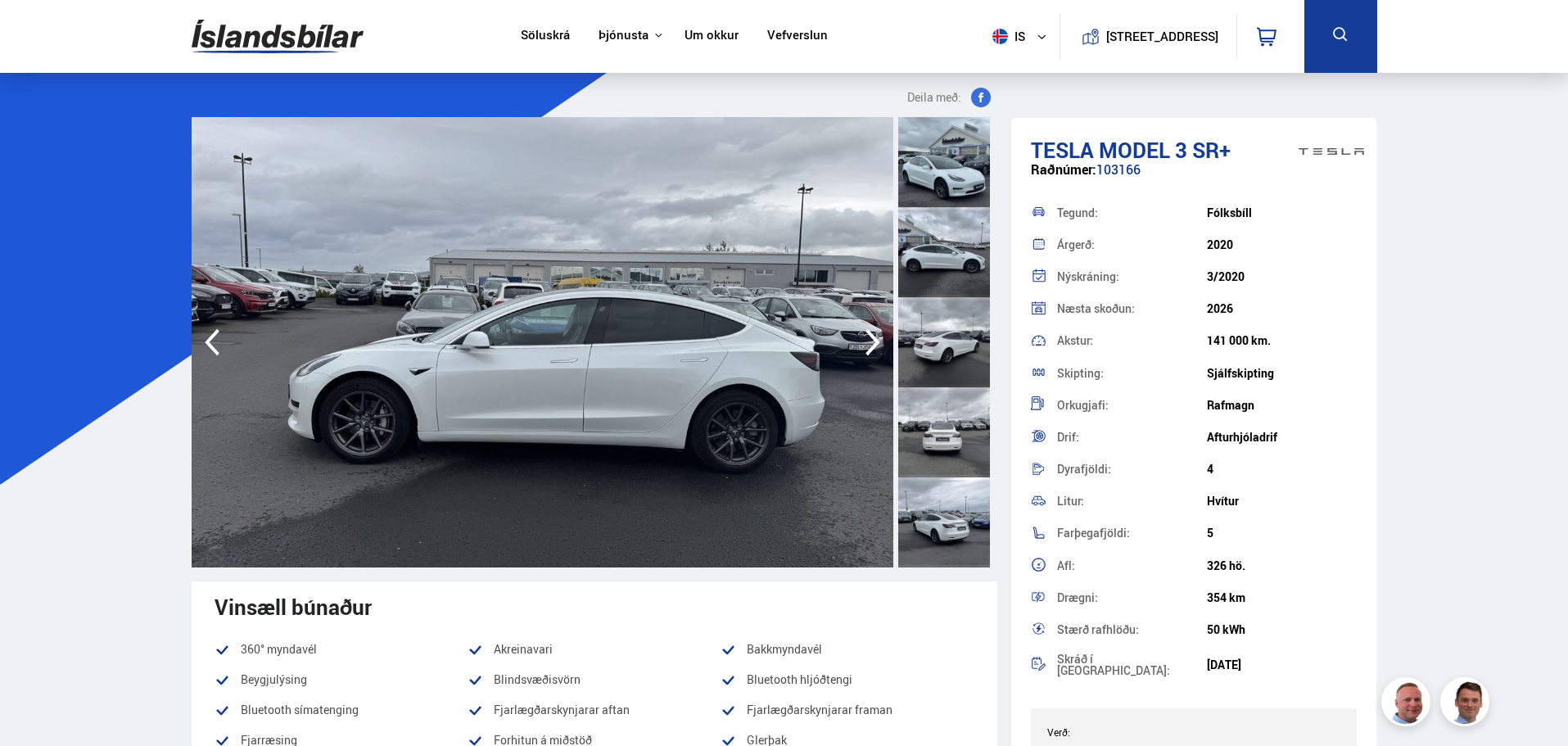
click at [878, 347] on icon "button" at bounding box center [873, 342] width 33 height 39
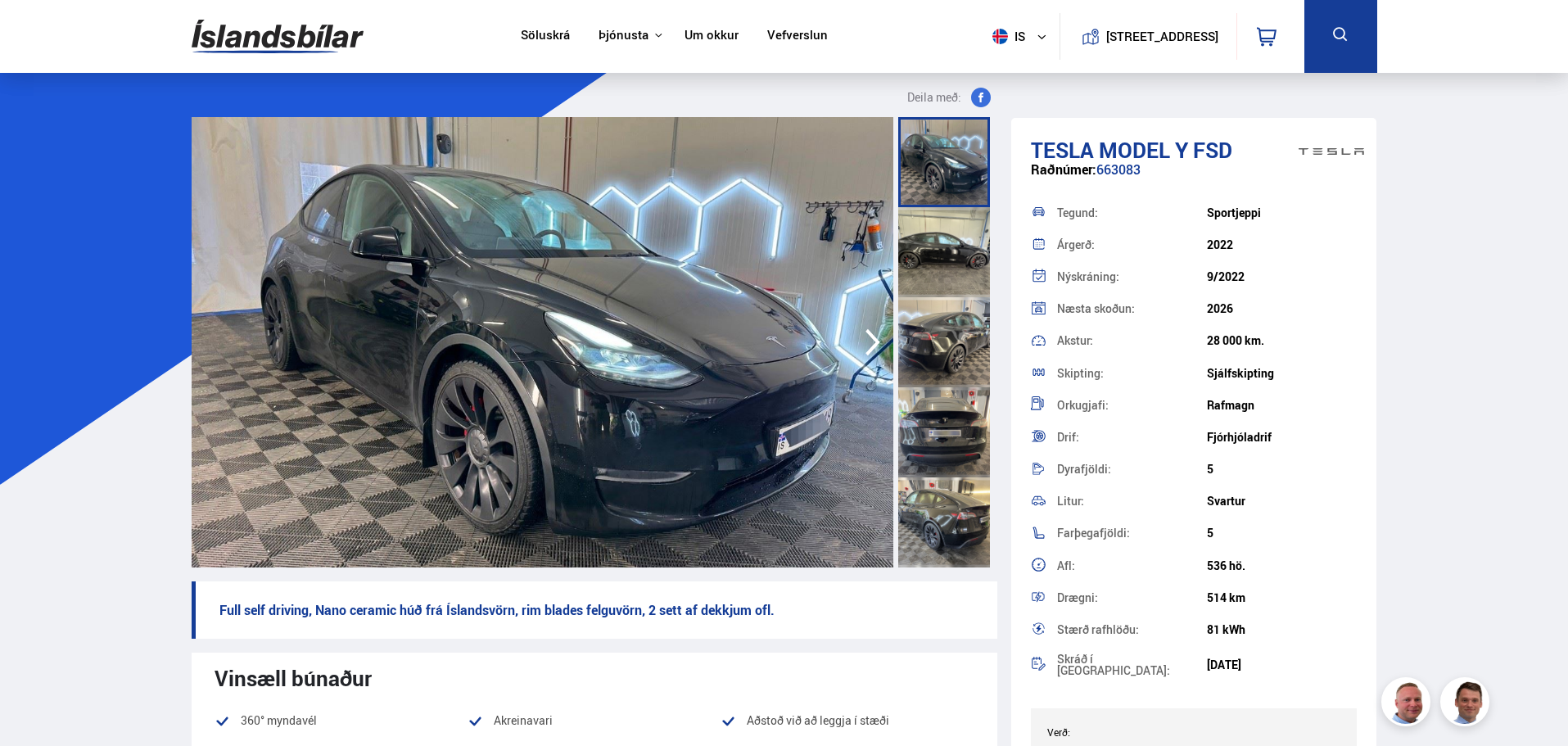
click at [880, 341] on icon "button" at bounding box center [873, 342] width 33 height 39
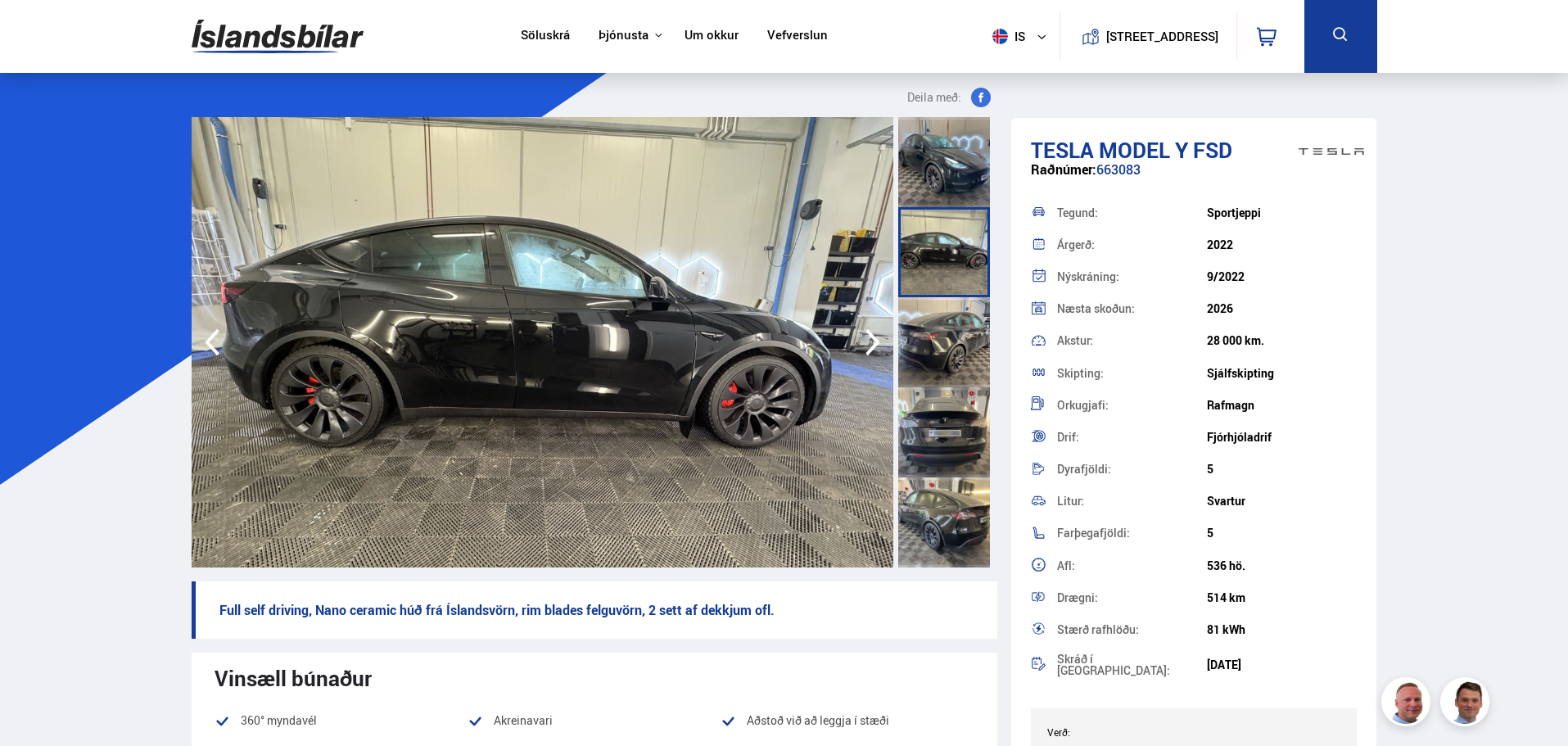
click at [880, 341] on icon "button" at bounding box center [873, 342] width 33 height 39
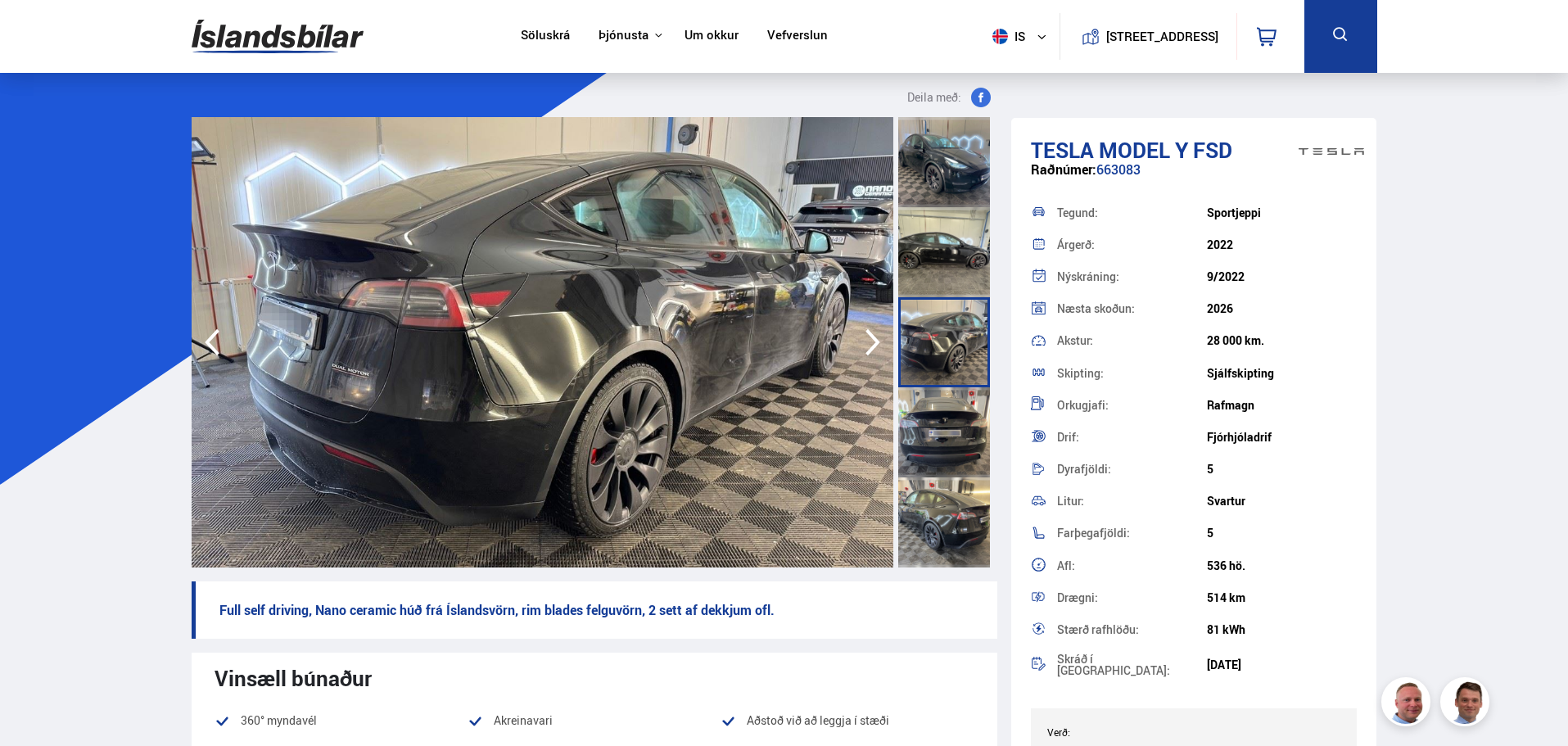
click at [880, 341] on icon "button" at bounding box center [873, 342] width 33 height 39
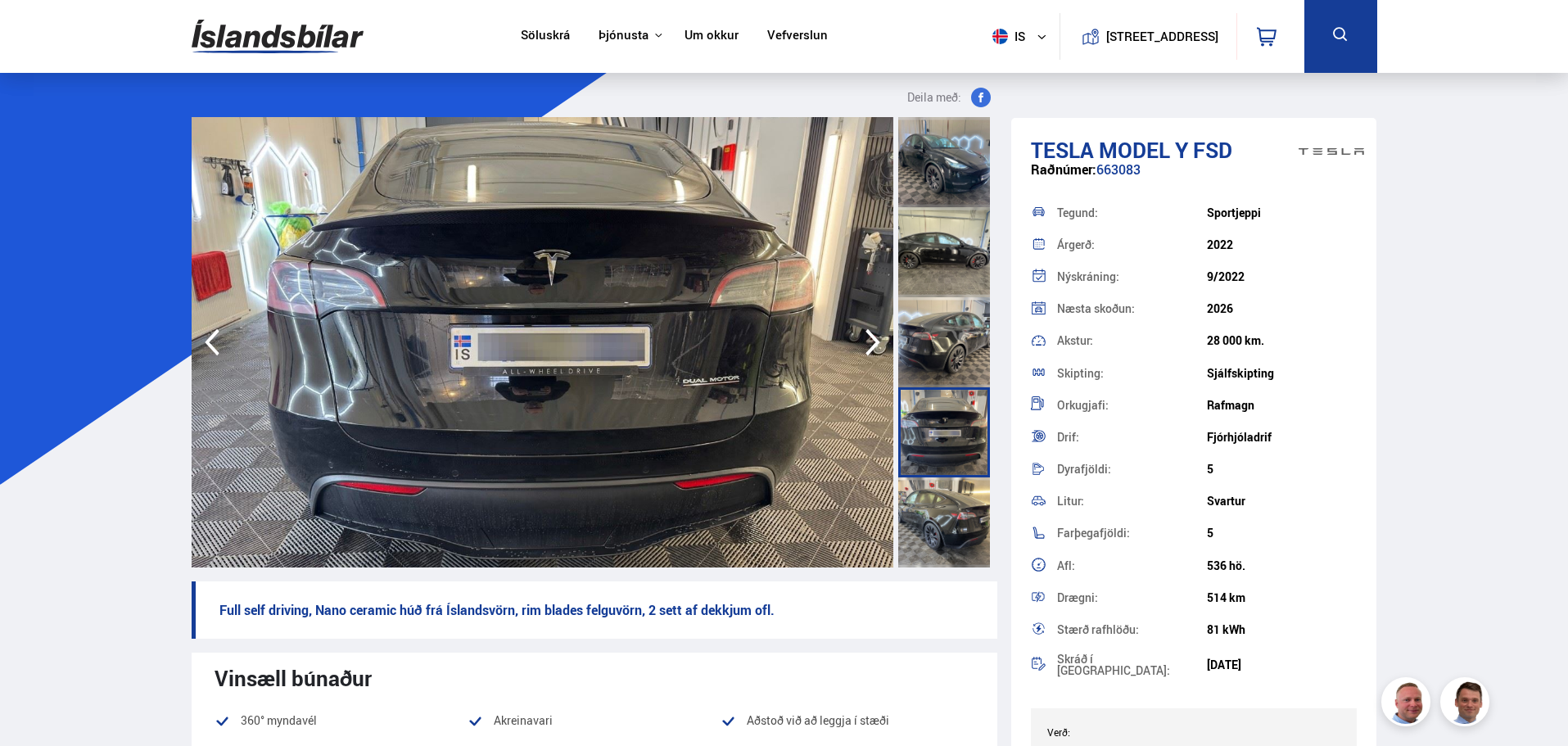
click at [880, 341] on icon "button" at bounding box center [873, 342] width 33 height 39
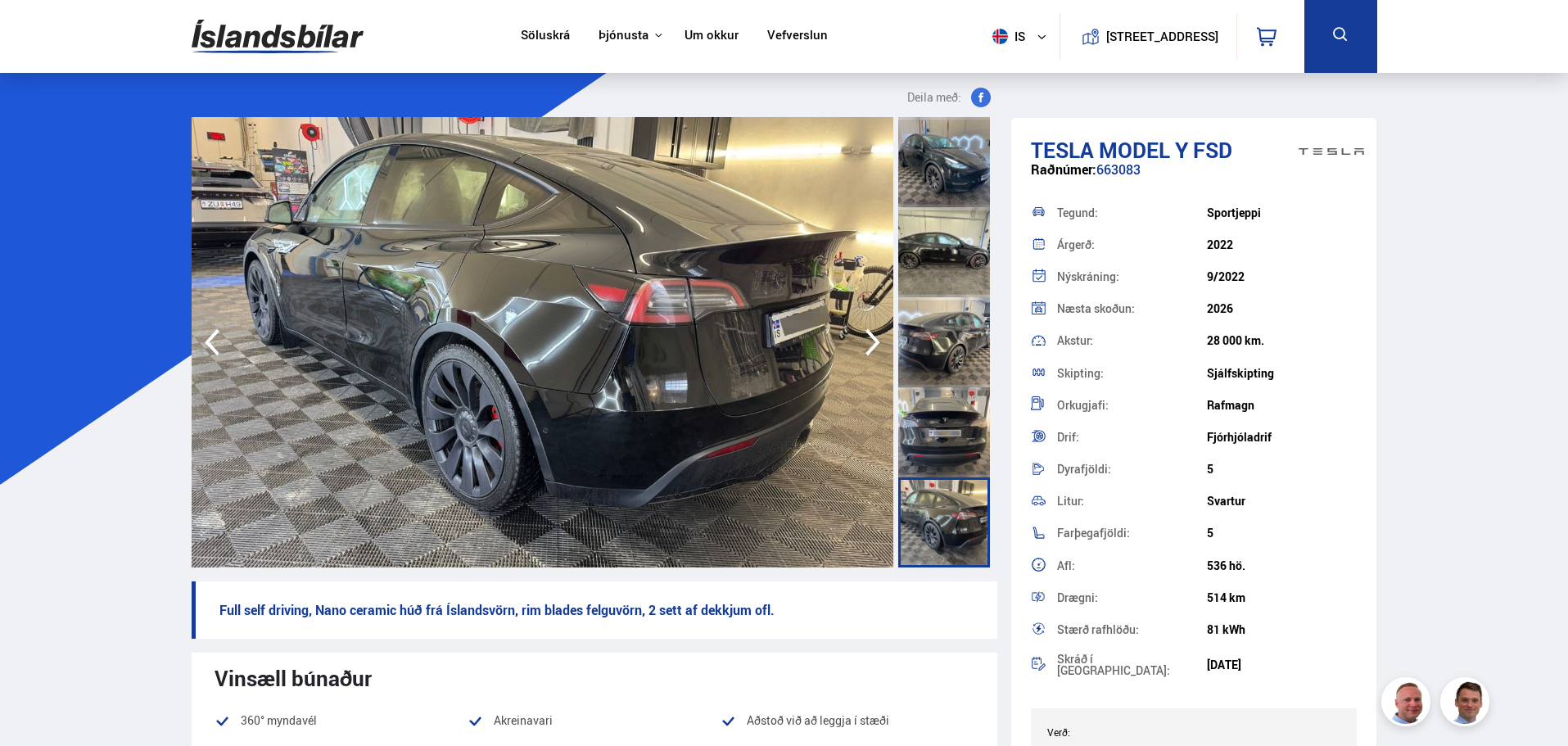
click at [880, 341] on icon "button" at bounding box center [873, 342] width 33 height 39
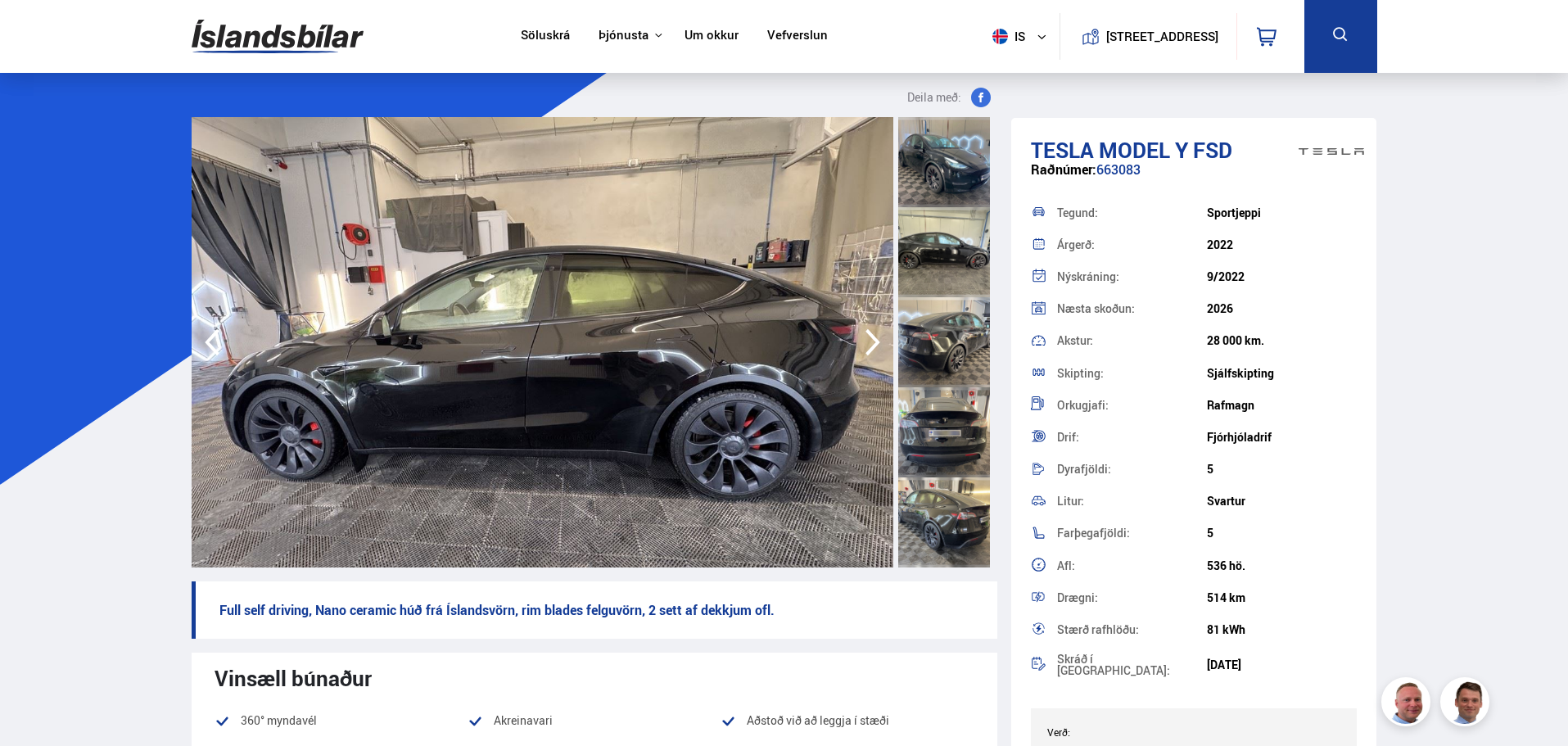
click at [880, 341] on icon "button" at bounding box center [873, 342] width 33 height 39
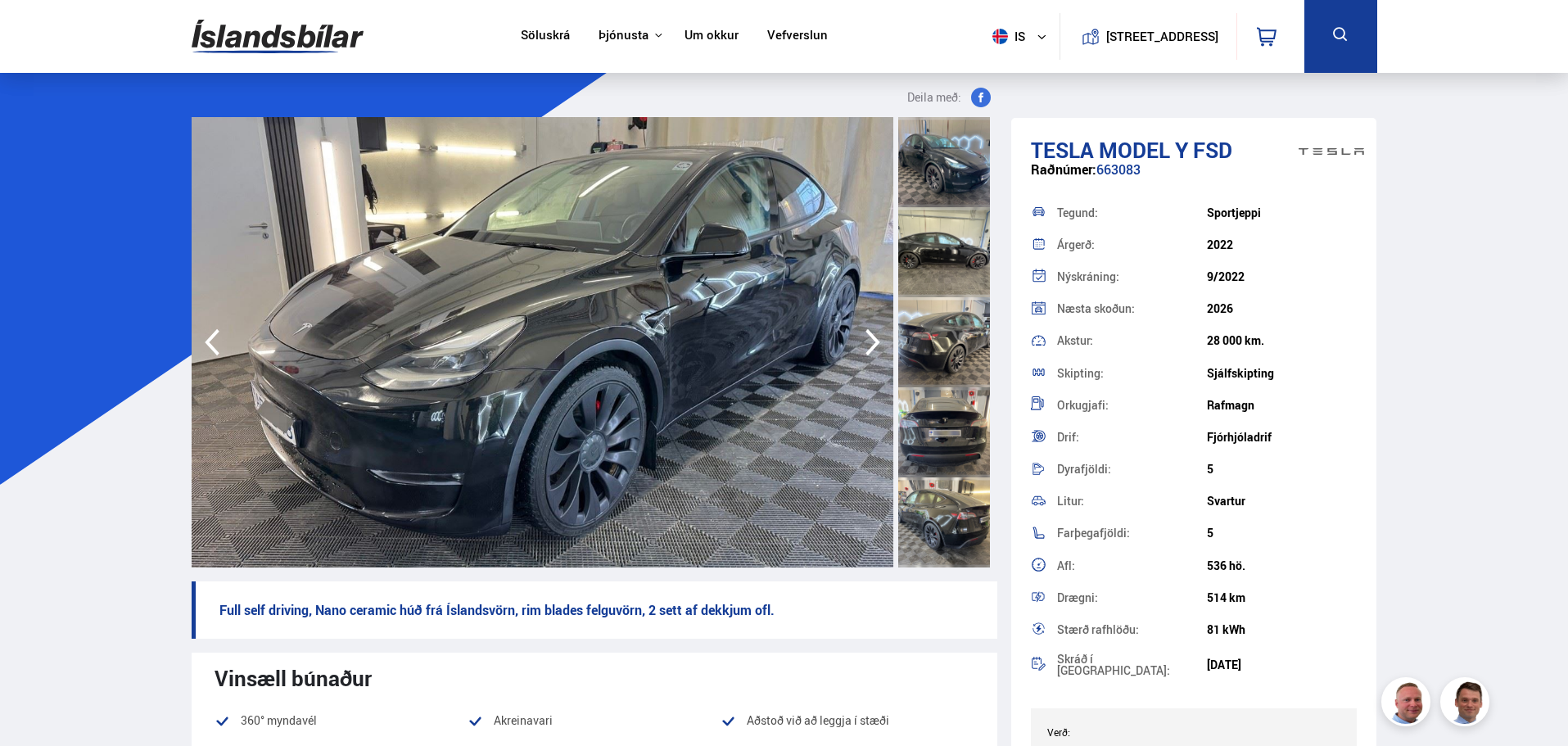
click at [880, 341] on icon "button" at bounding box center [873, 342] width 33 height 39
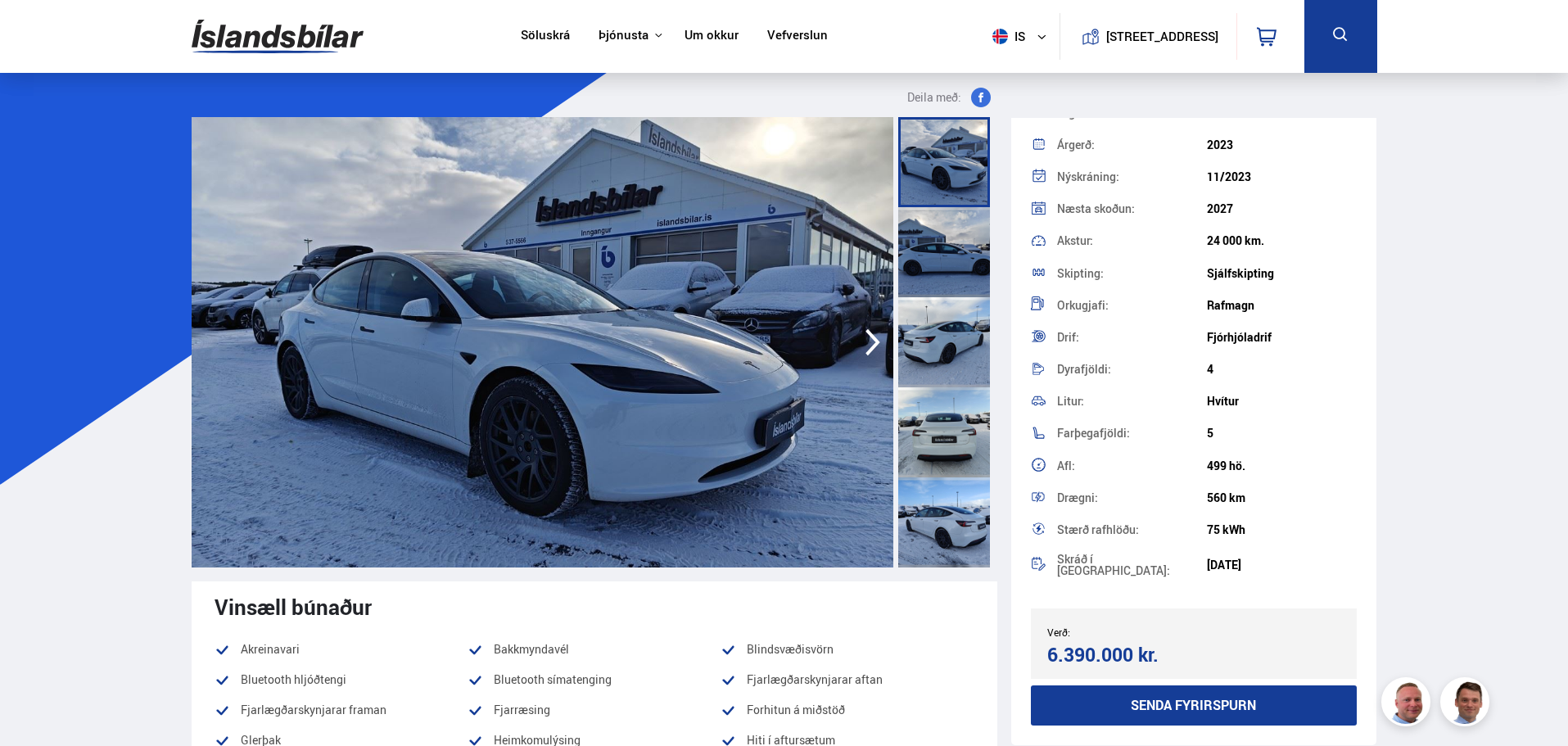
scroll to position [199, 0]
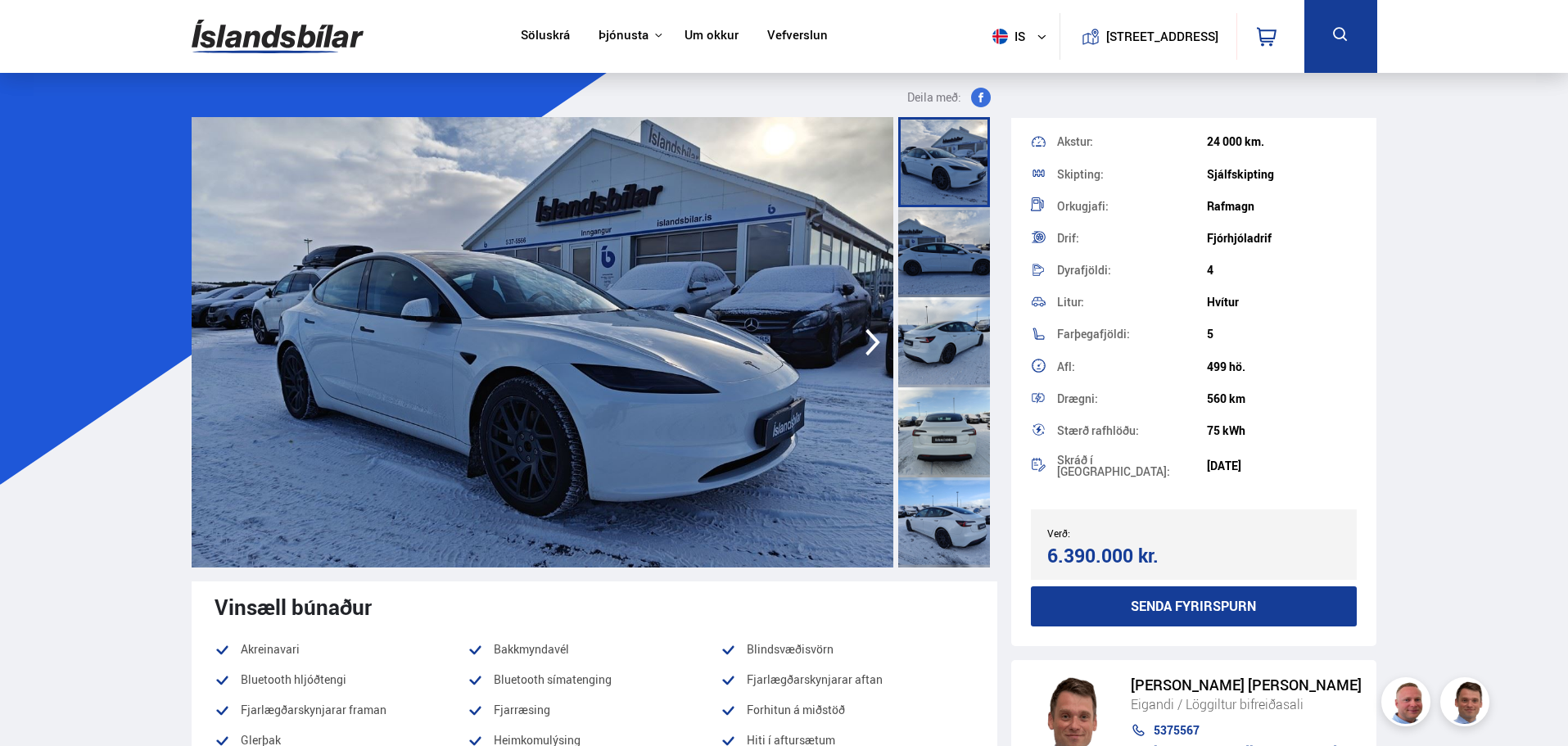
click at [875, 339] on icon "button" at bounding box center [872, 343] width 14 height 27
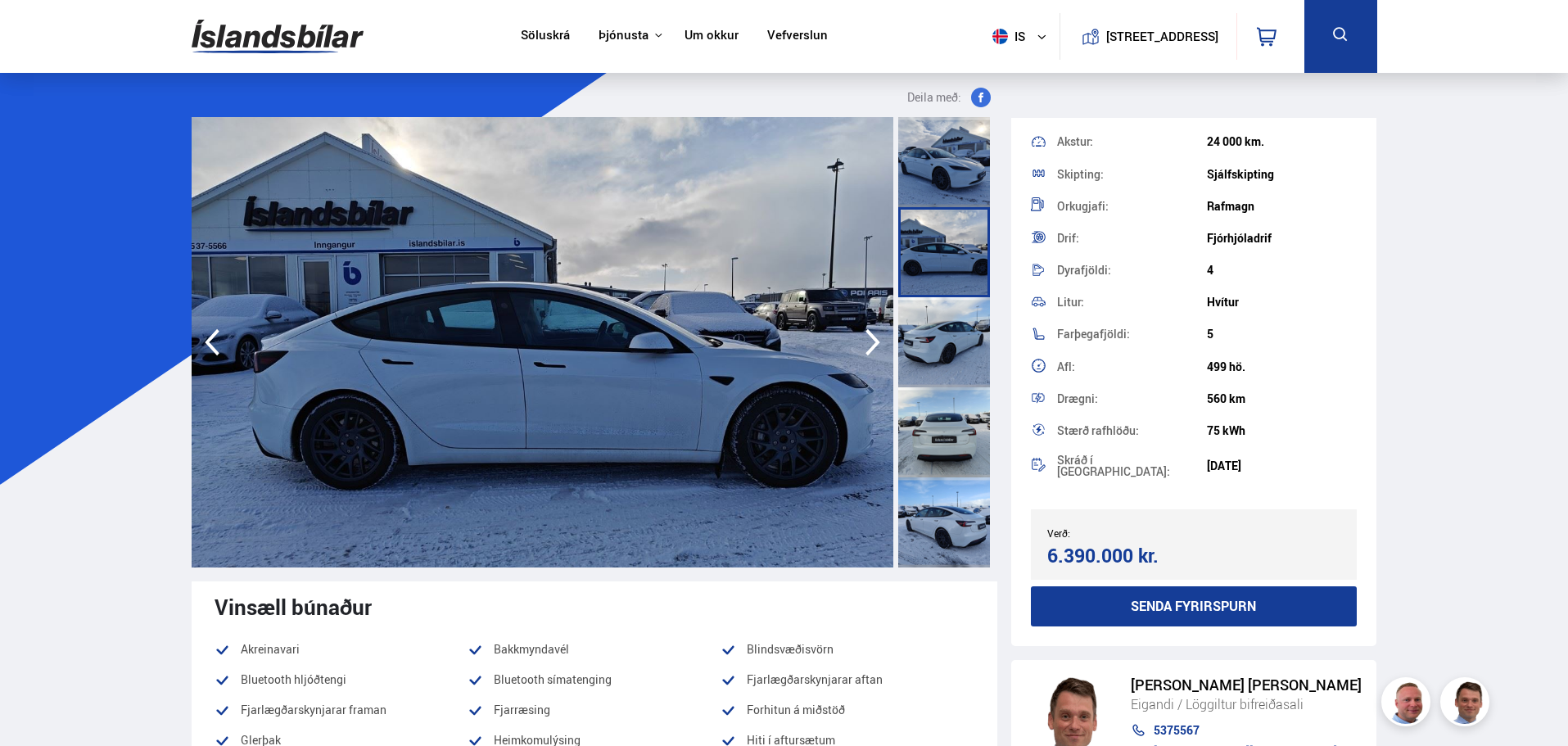
click at [875, 339] on icon "button" at bounding box center [872, 343] width 14 height 27
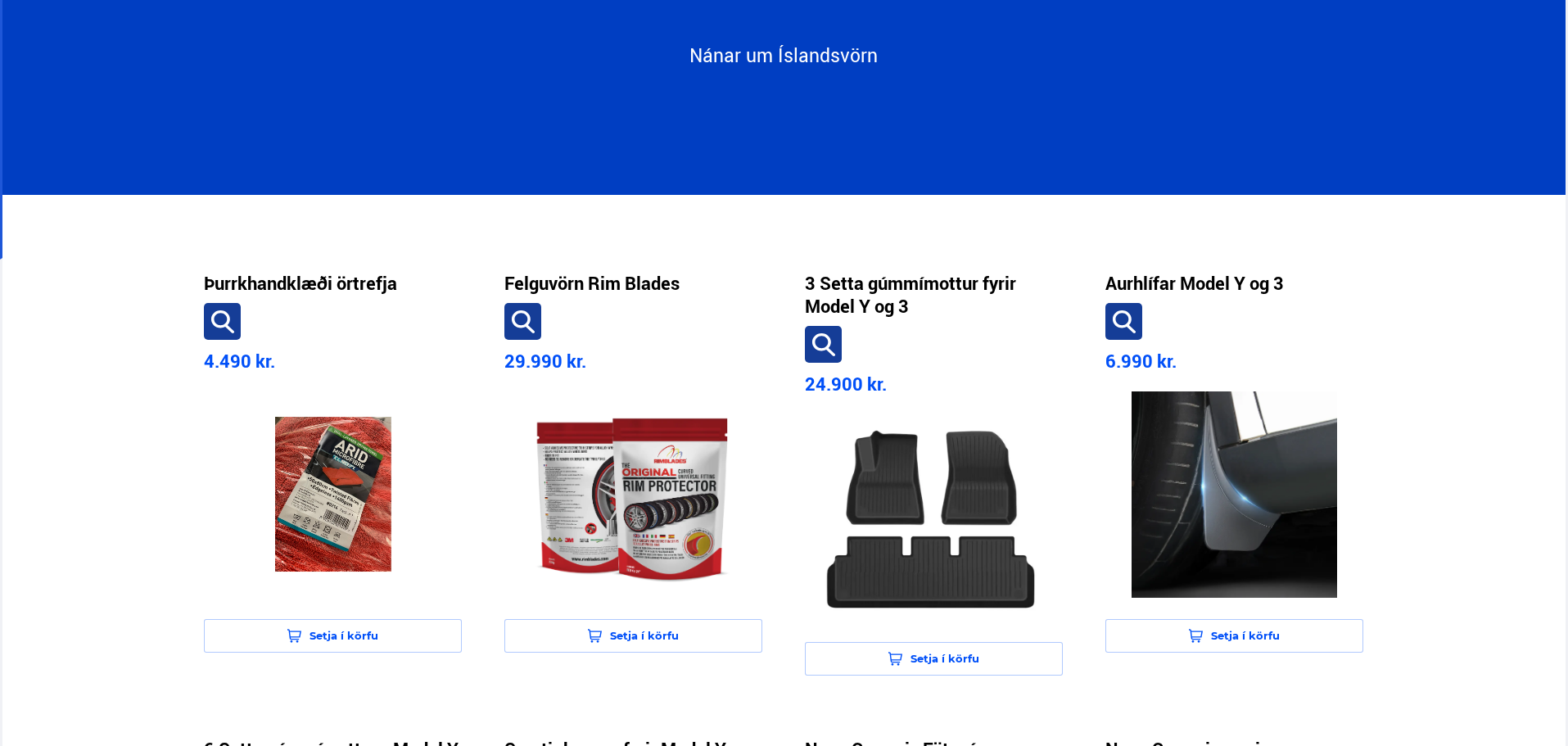
scroll to position [409, 0]
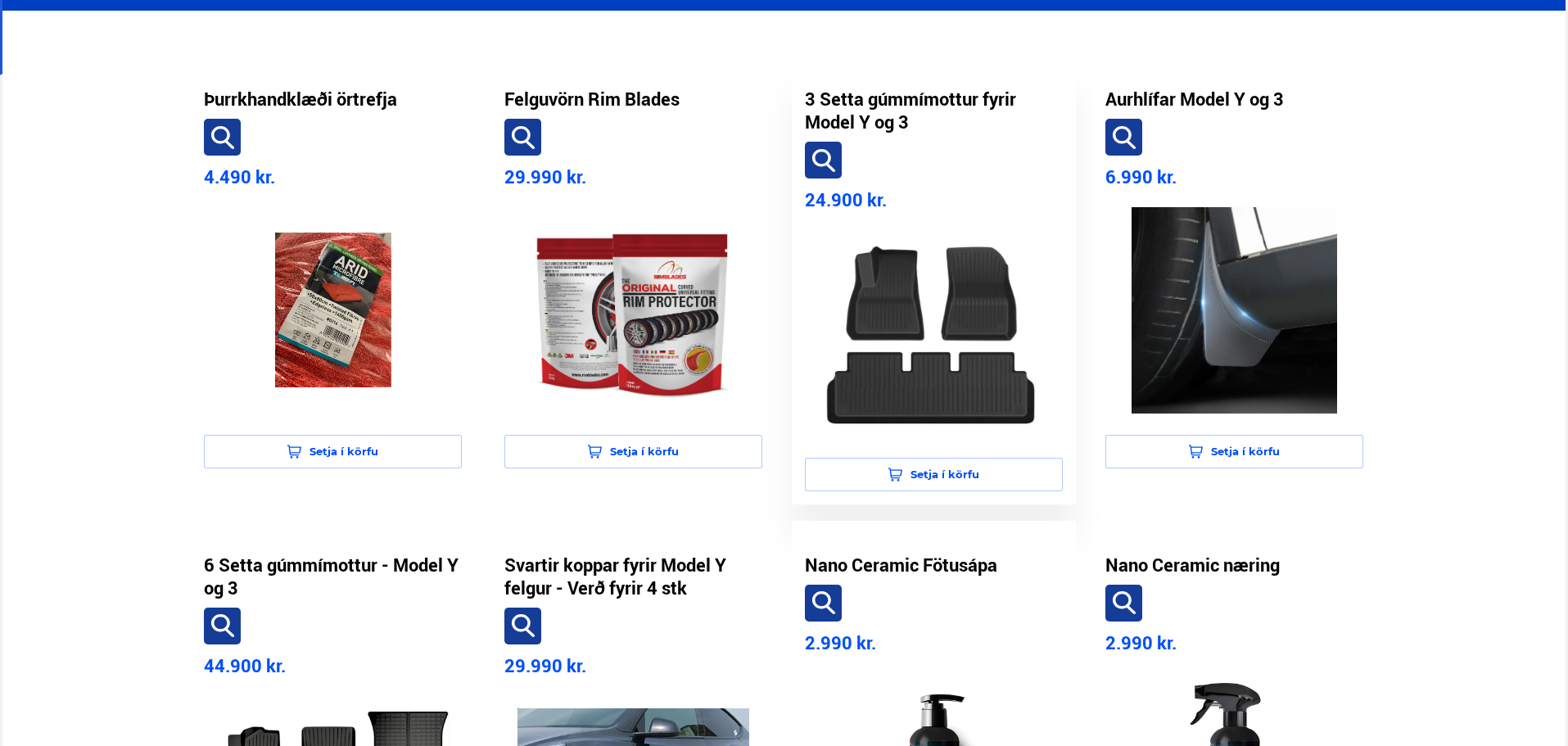
click at [966, 338] on img at bounding box center [934, 333] width 232 height 206
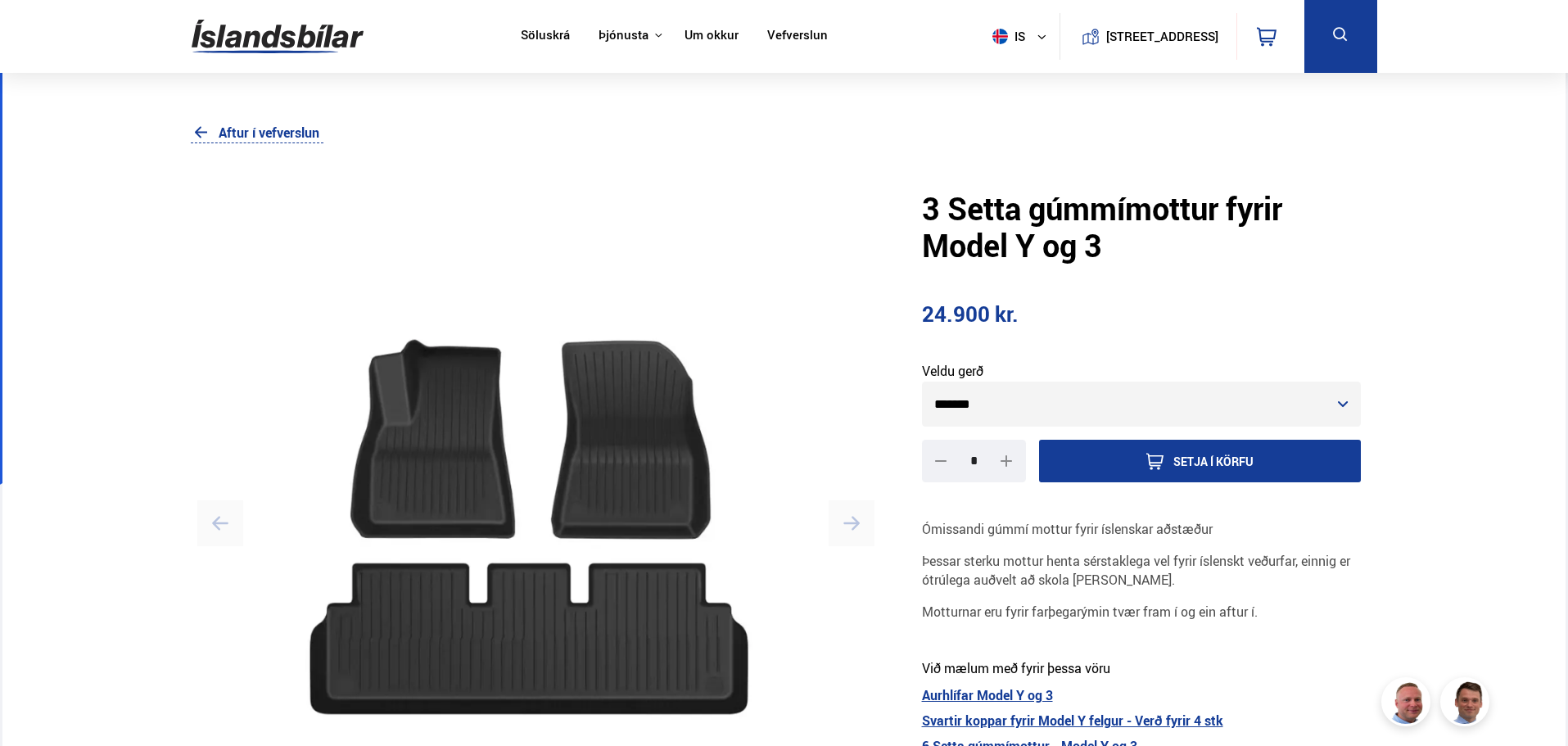
click at [997, 403] on select "******* *******" at bounding box center [1142, 403] width 440 height 45
click at [1031, 332] on section "3 Setta gúmmímottur fyrir Model Y og 3 24.900 kr. Veldu gerð ******* ******* * …" at bounding box center [1142, 620] width 497 height 898
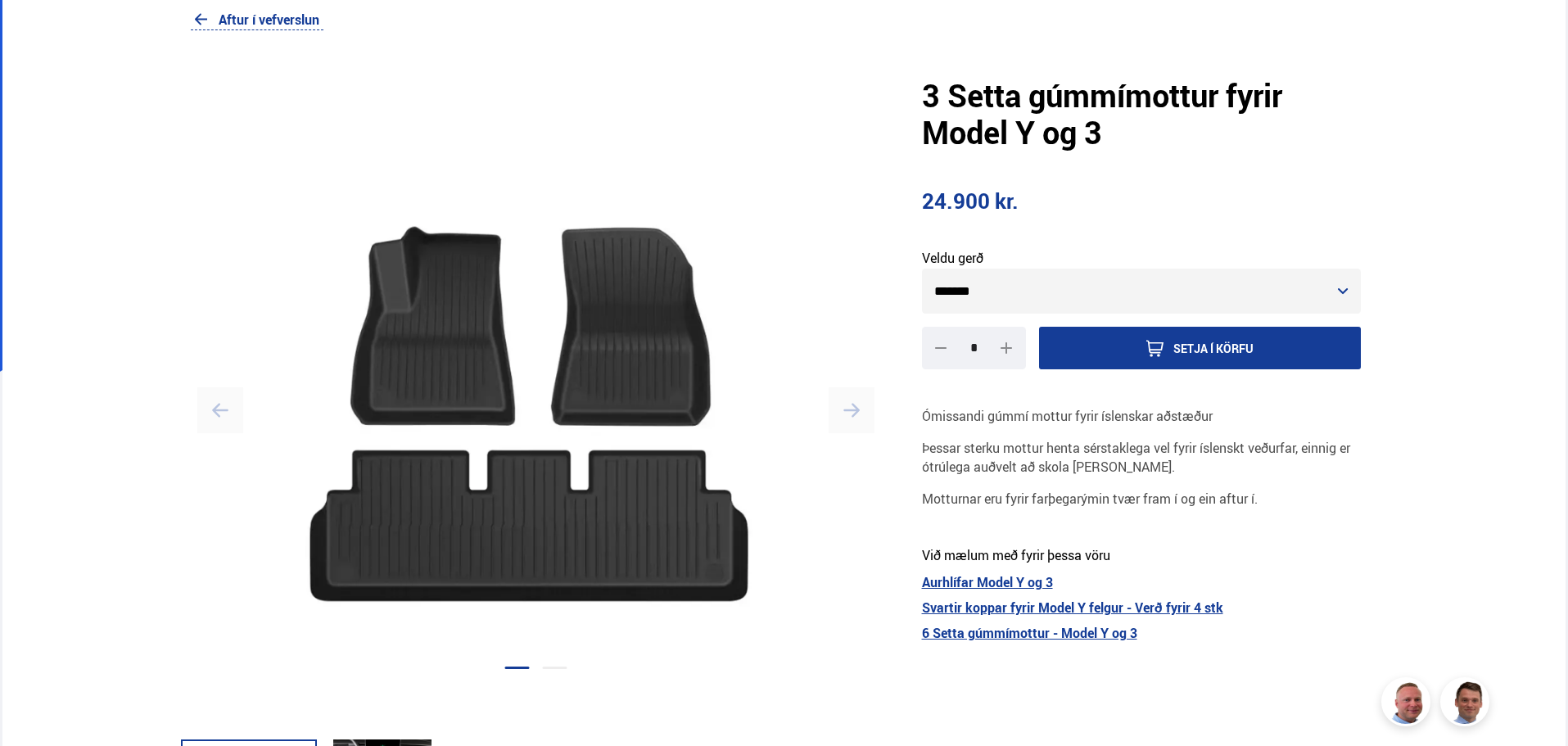
scroll to position [245, 0]
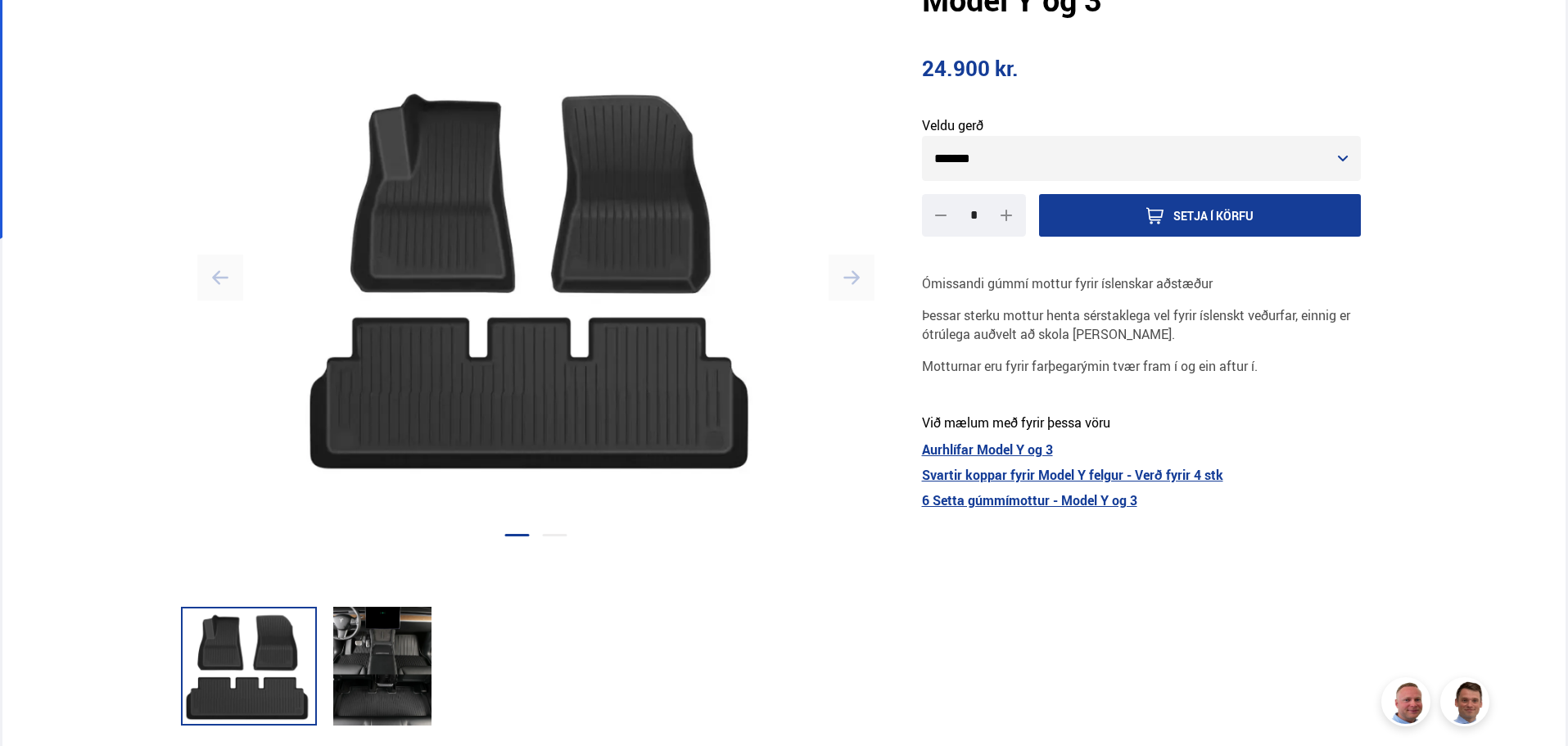
click at [849, 275] on icon "button" at bounding box center [851, 277] width 16 height 16
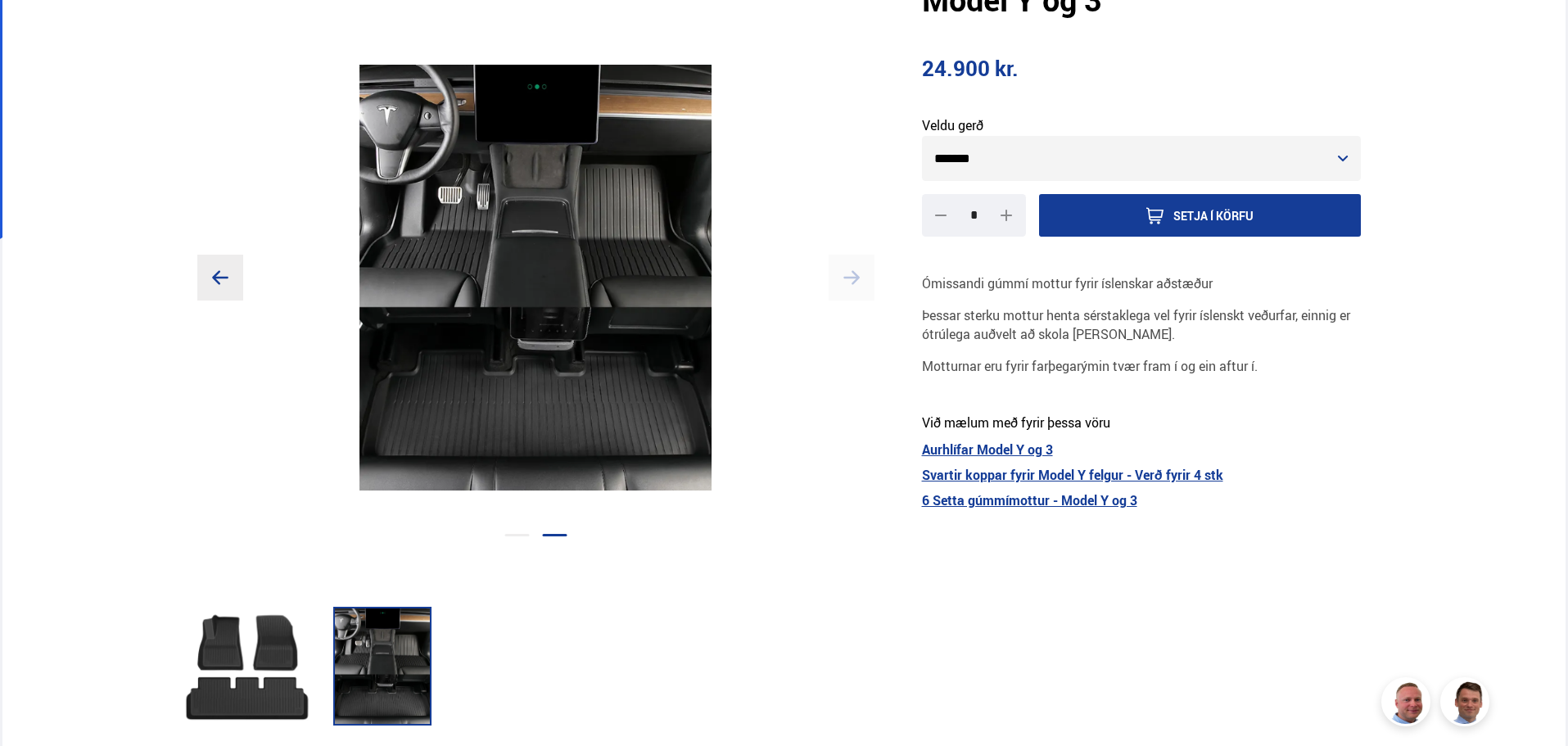
click at [849, 275] on icon "button" at bounding box center [851, 277] width 16 height 16
click at [228, 269] on button "button" at bounding box center [220, 278] width 46 height 46
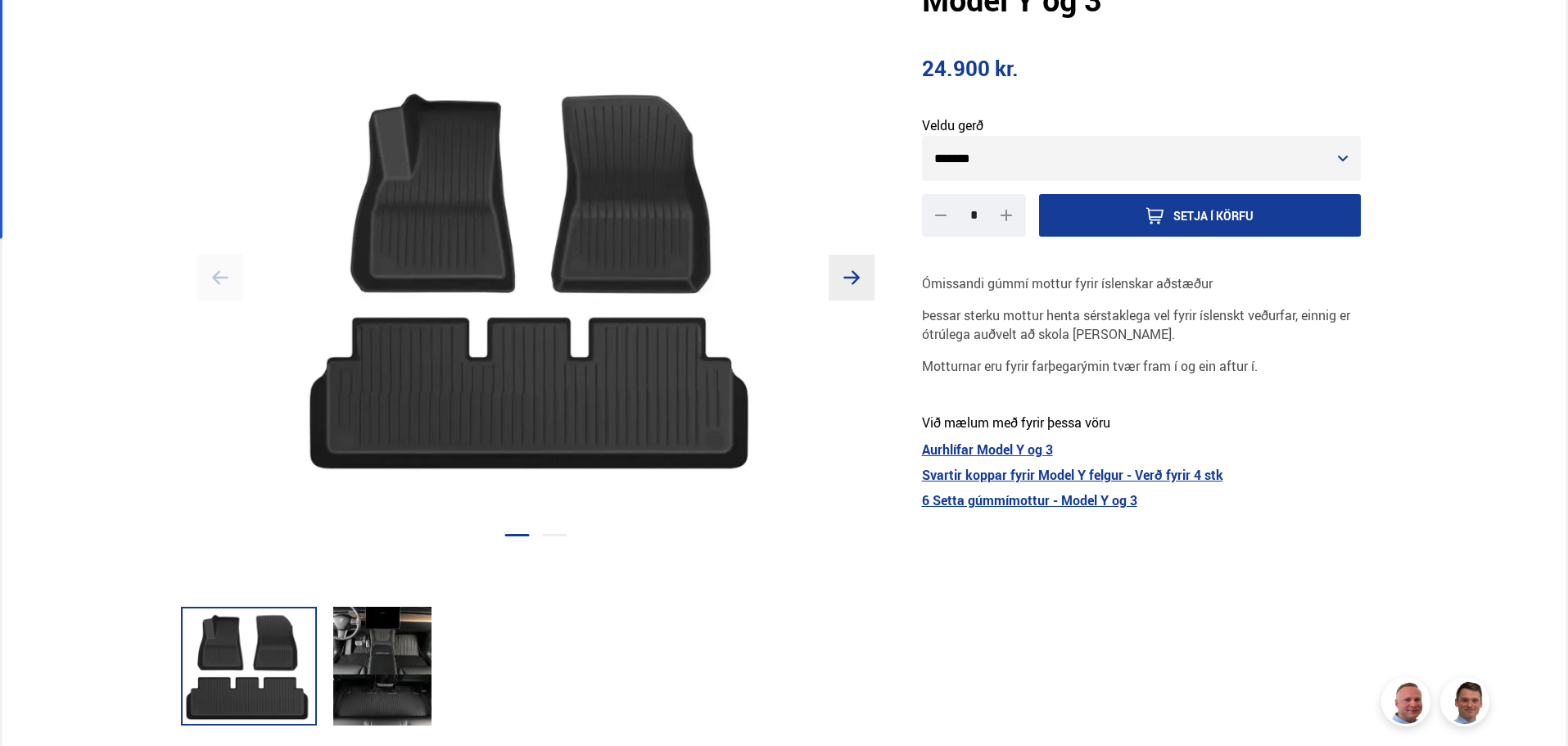
scroll to position [164, 0]
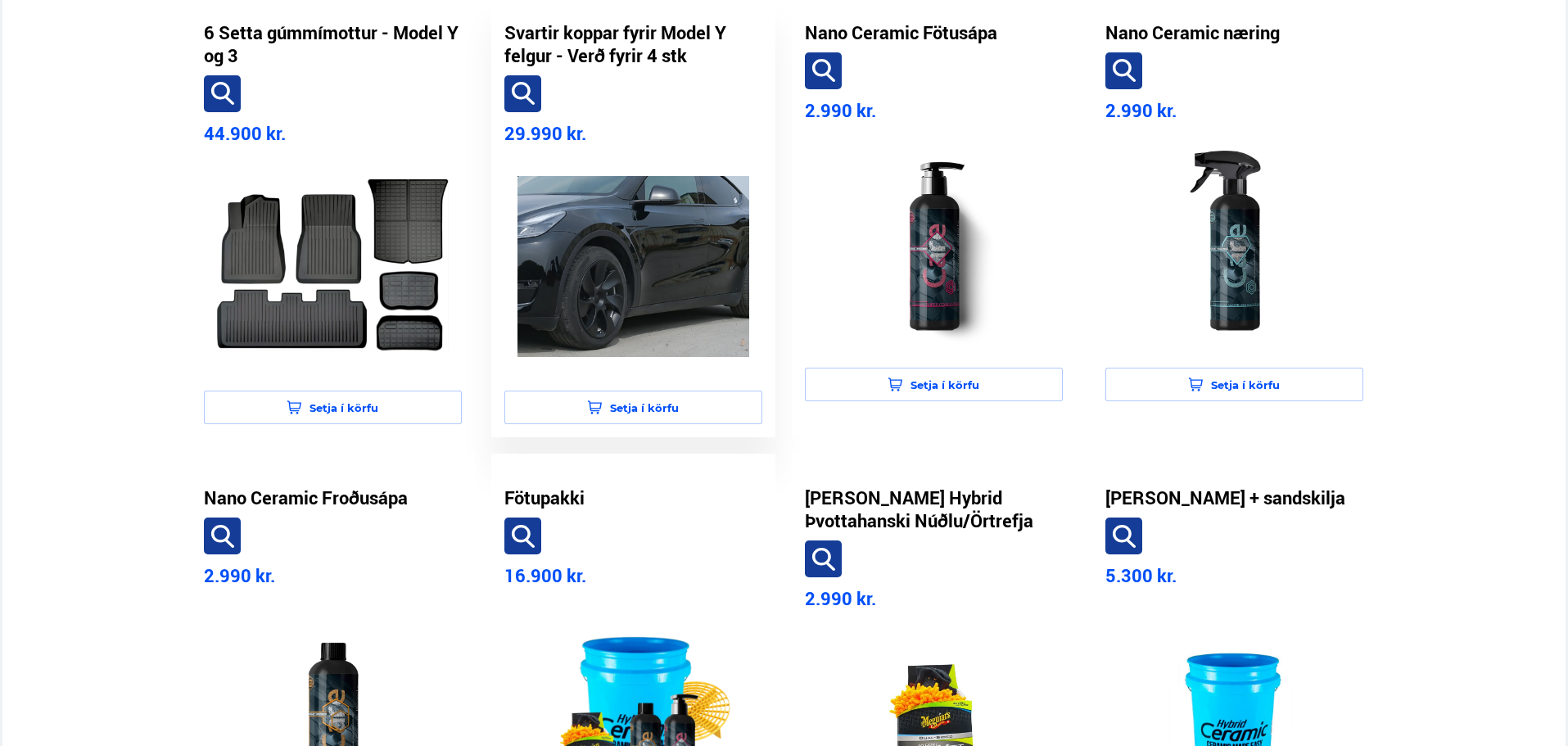
scroll to position [901, 0]
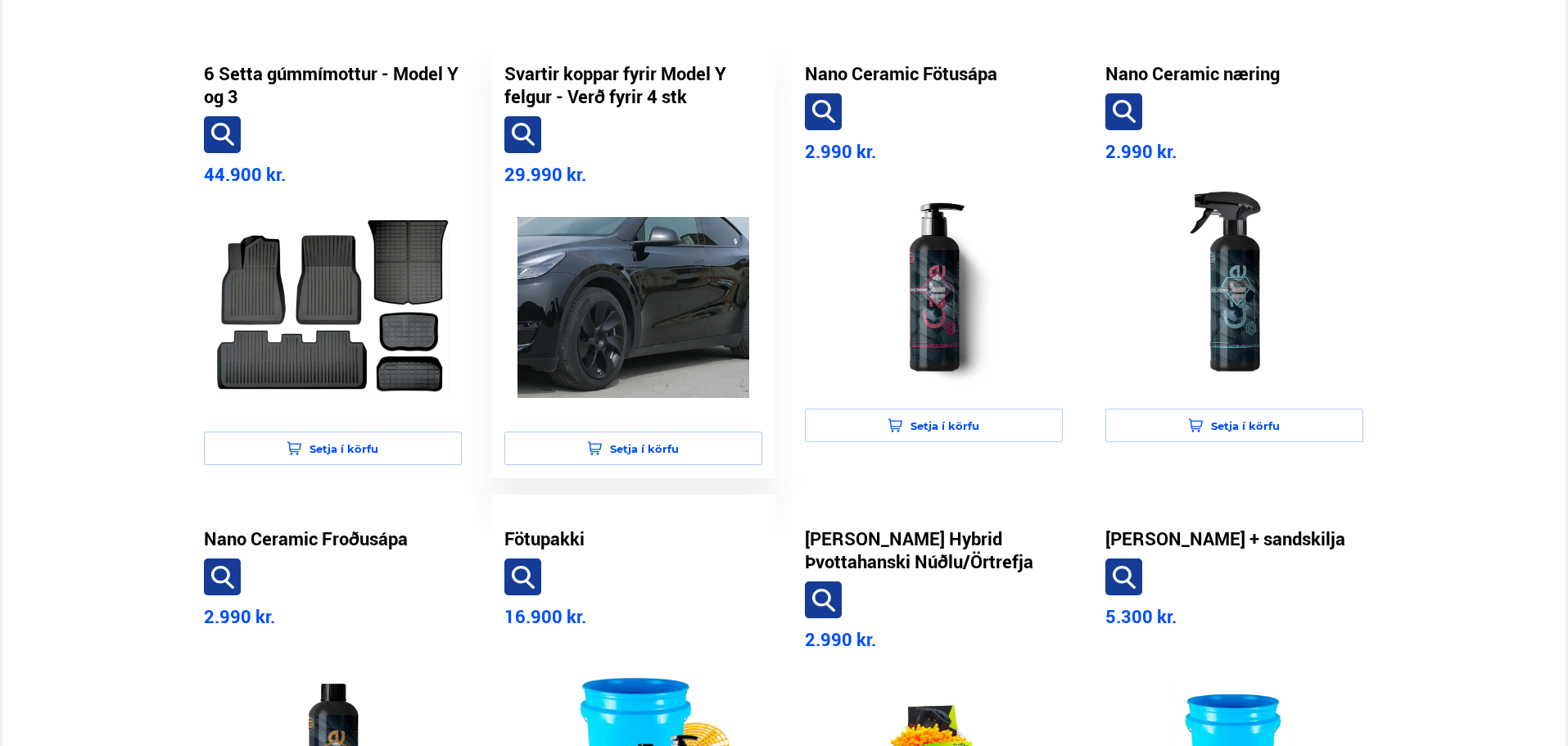
click at [660, 325] on img at bounding box center [633, 308] width 232 height 206
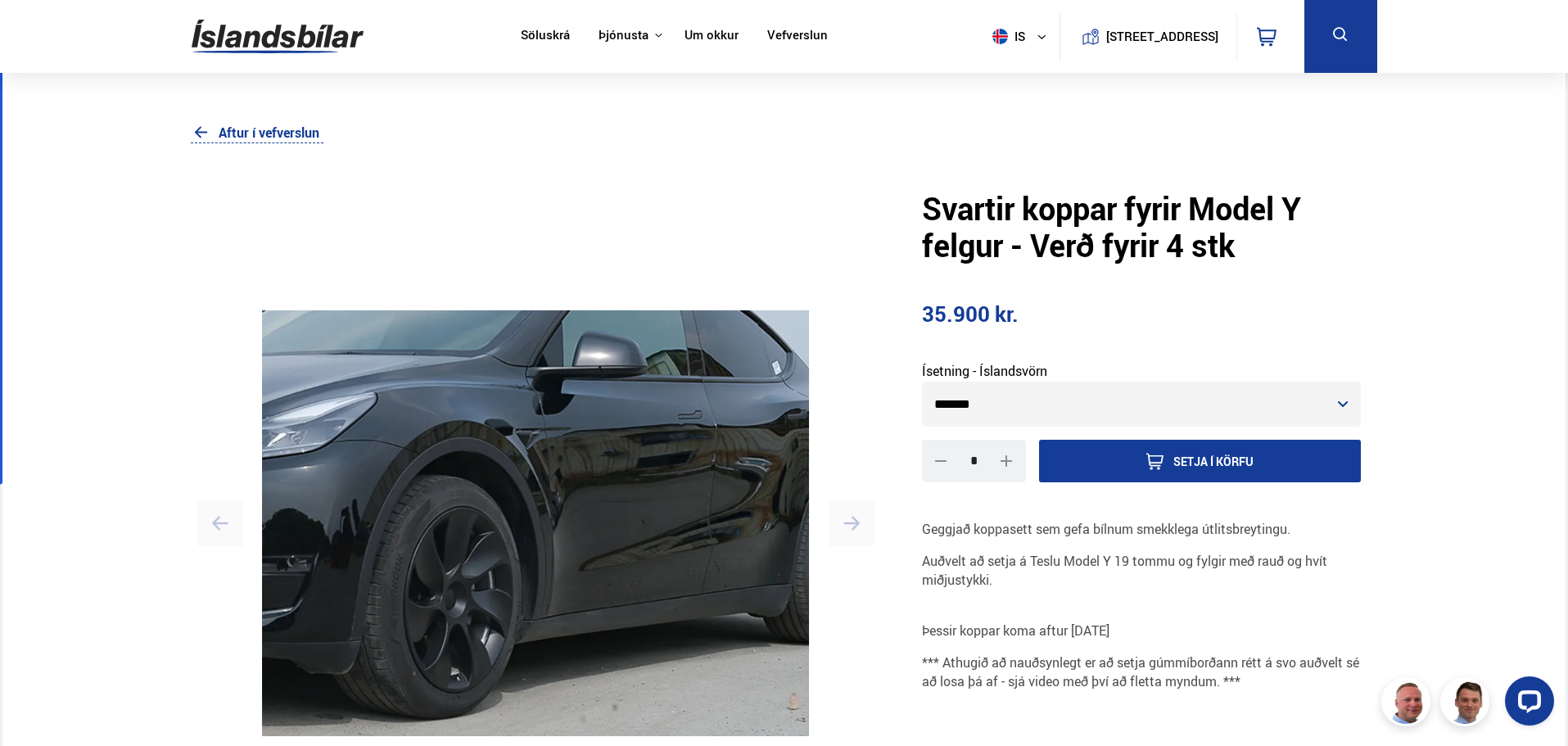
click at [1075, 409] on select "******* *******" at bounding box center [1142, 403] width 440 height 45
click at [1062, 335] on section "Svartir koppar fyrir Model Y felgur - Verð fyrir 4 stk 35.900 kr. Ísetning - Ís…" at bounding box center [1142, 620] width 497 height 898
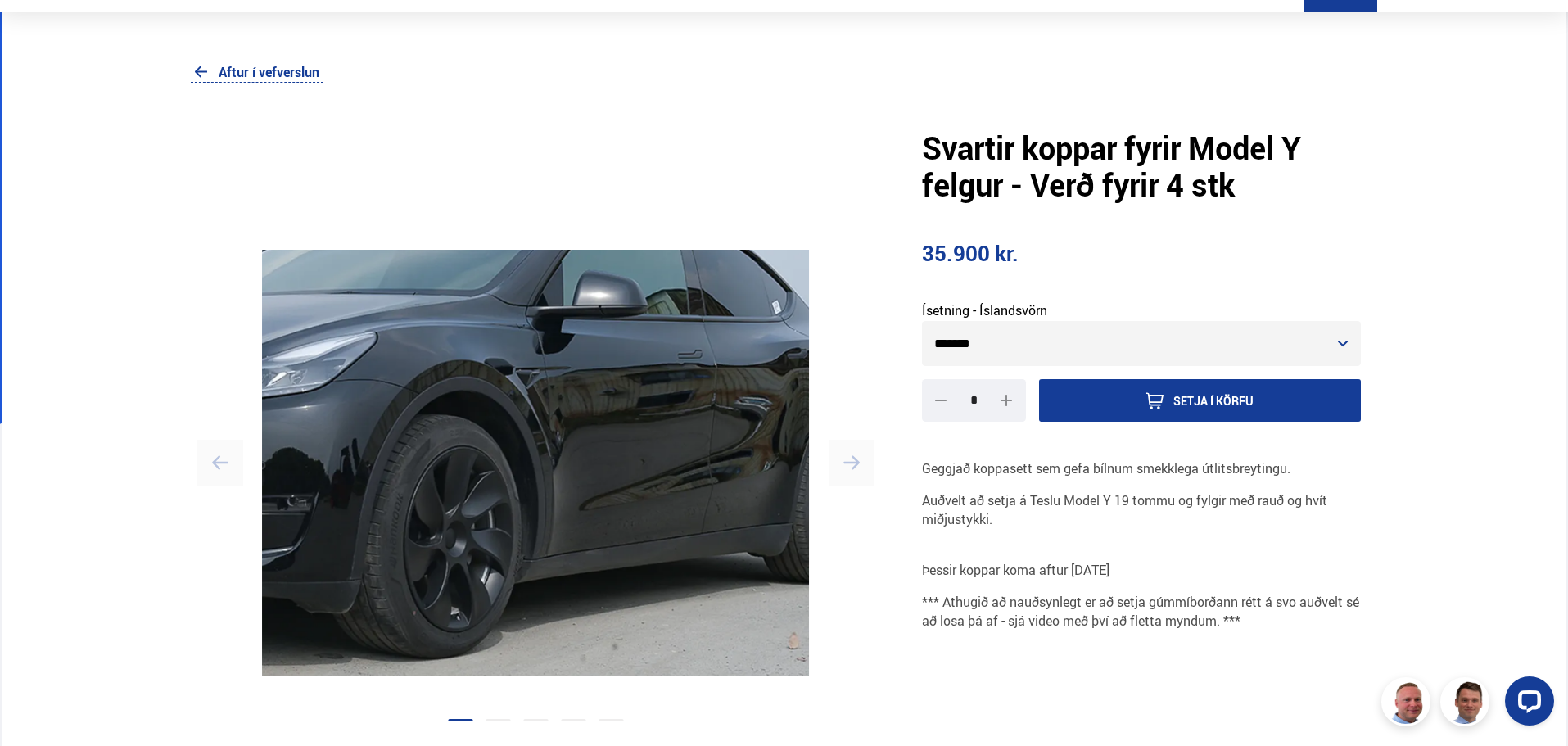
scroll to position [164, 0]
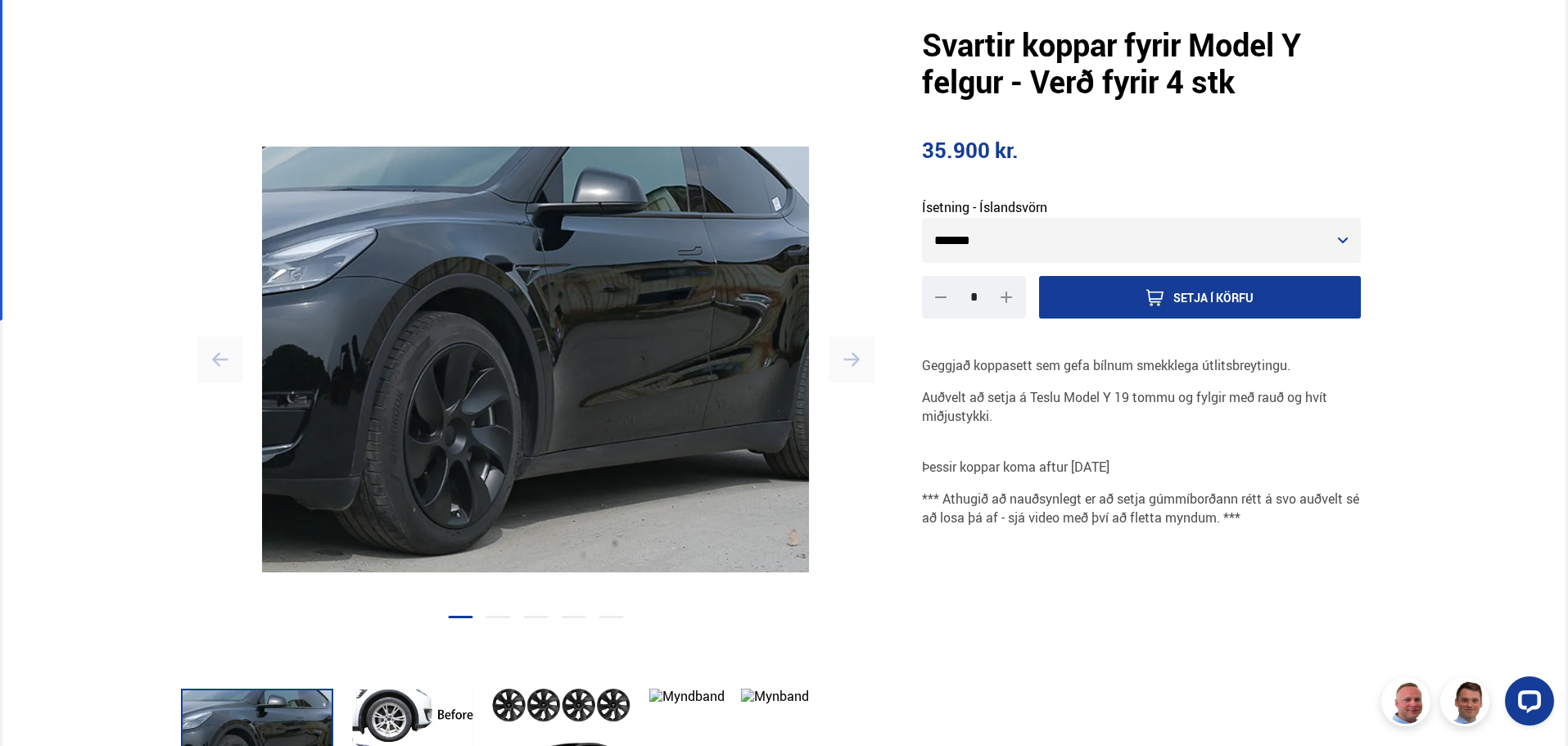
click at [850, 364] on icon "button" at bounding box center [851, 359] width 16 height 16
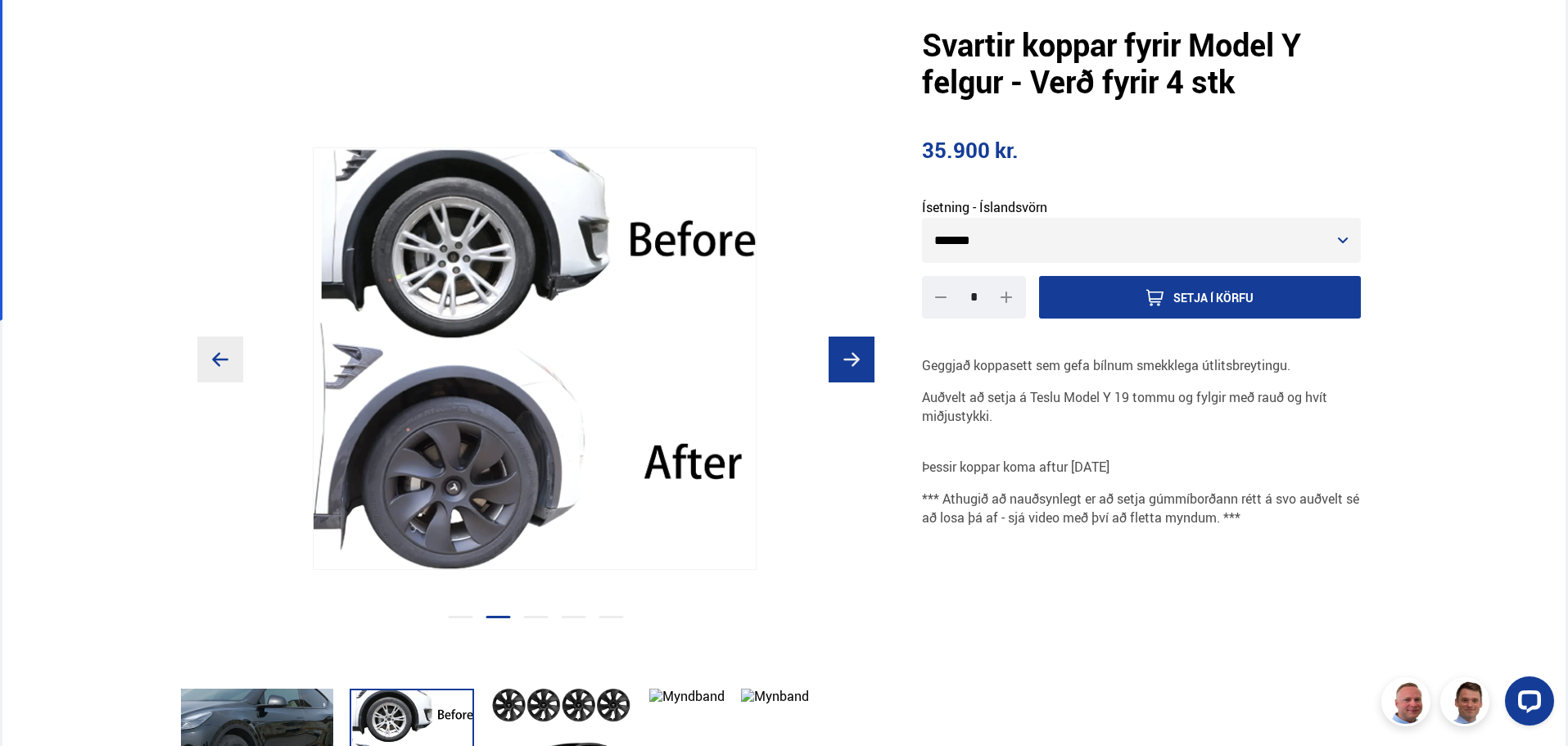
click at [850, 364] on icon "button" at bounding box center [851, 359] width 16 height 16
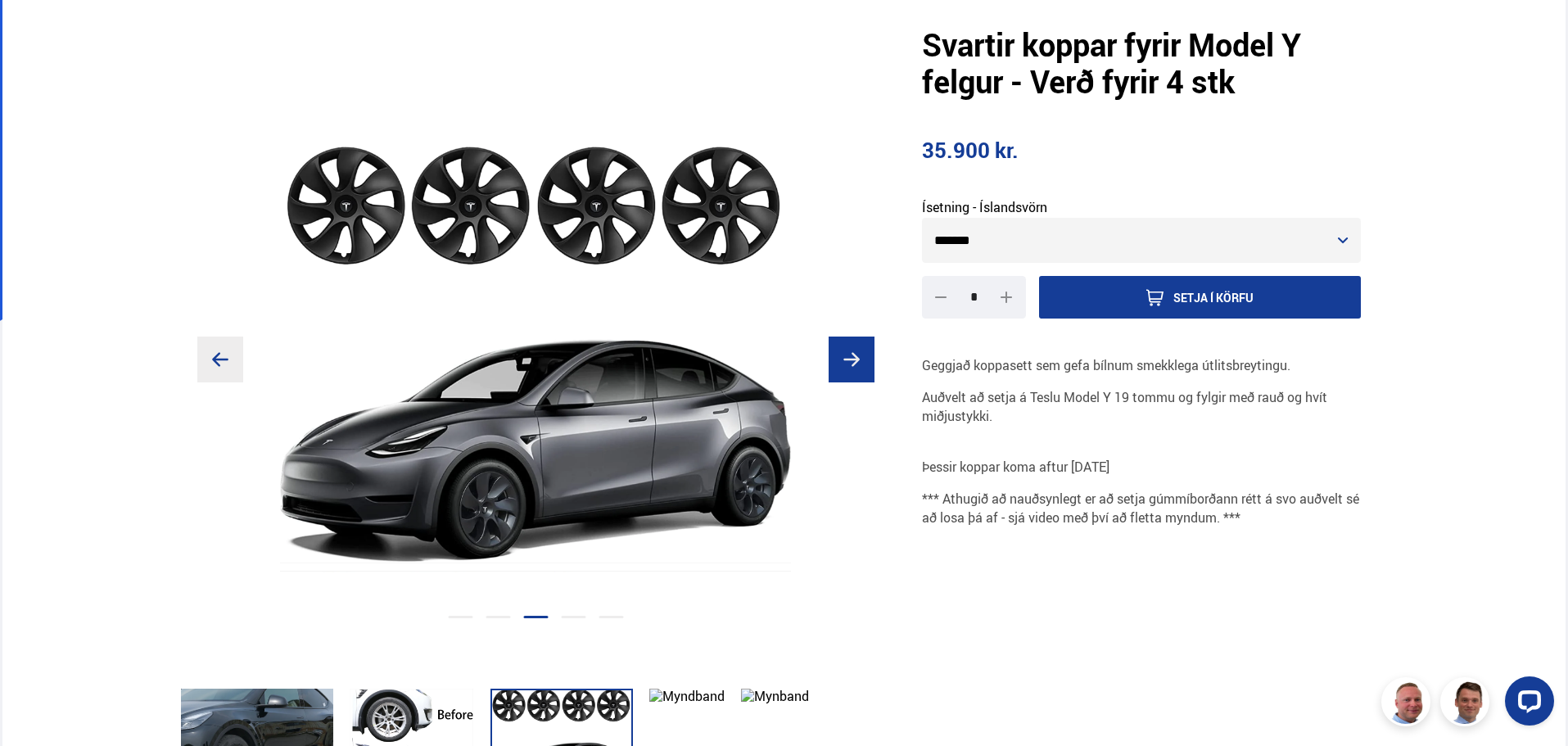
click at [850, 364] on icon "button" at bounding box center [851, 359] width 16 height 16
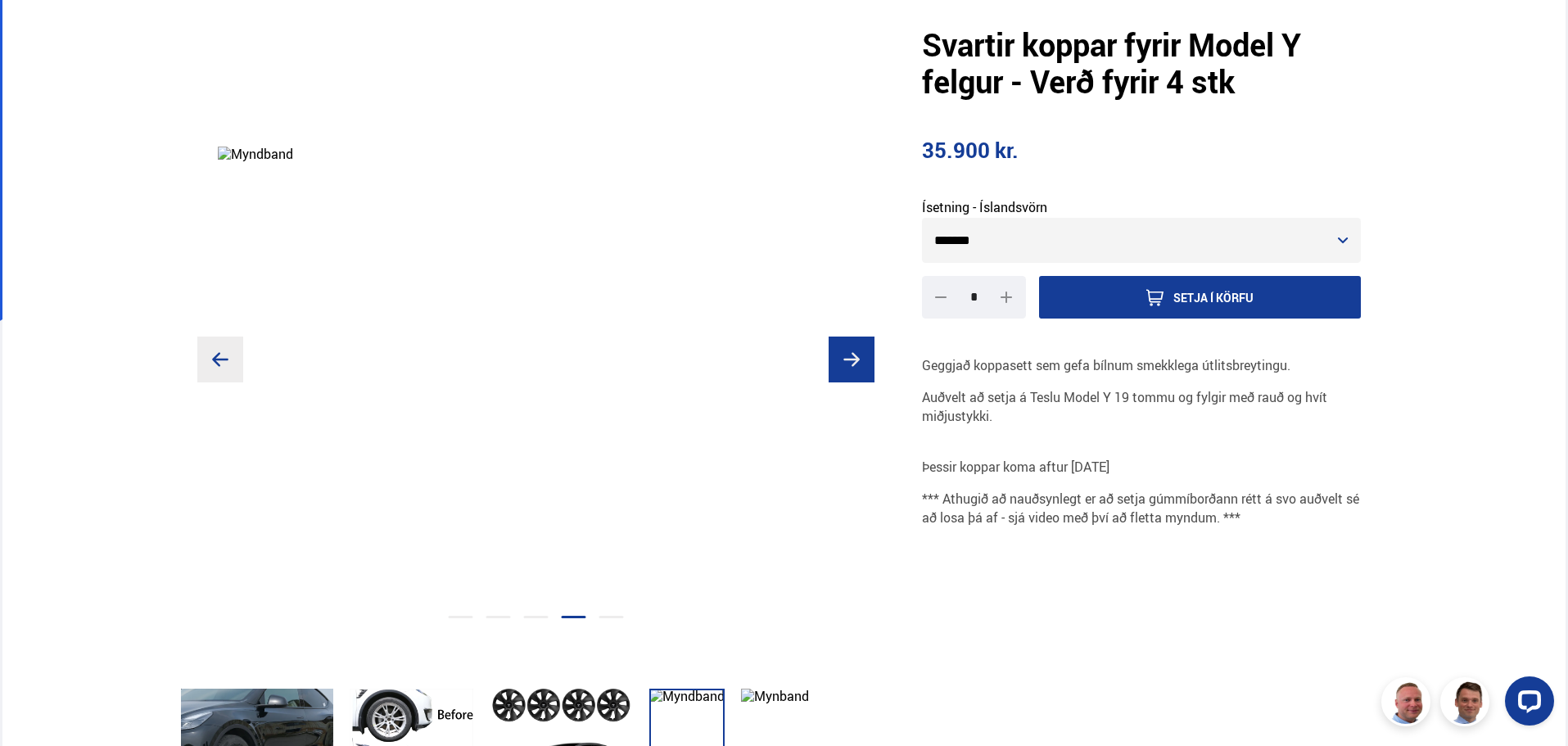
click at [850, 364] on icon "button" at bounding box center [851, 359] width 16 height 16
click at [849, 365] on icon "button" at bounding box center [851, 359] width 16 height 16
click at [268, 742] on div at bounding box center [257, 748] width 152 height 118
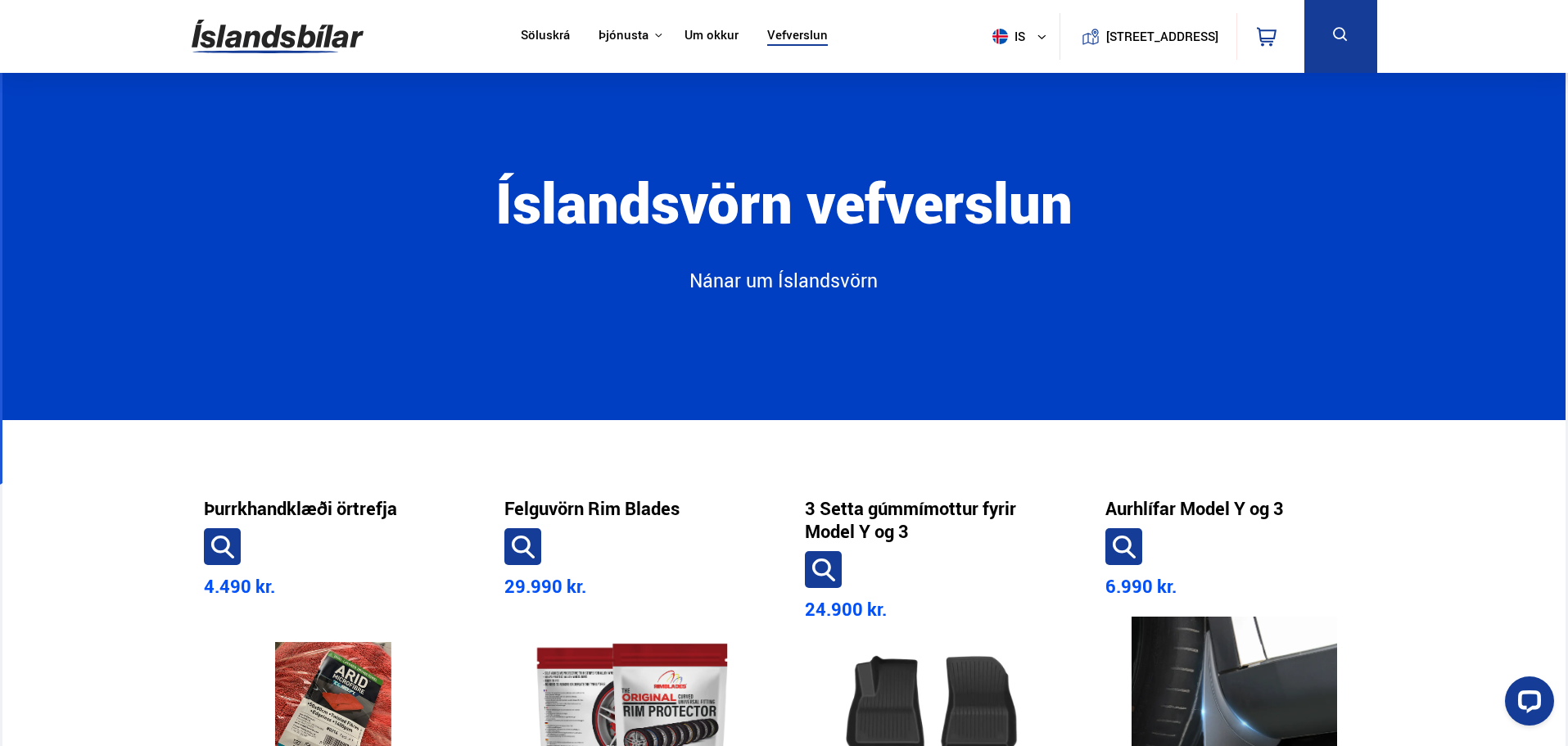
click at [532, 36] on link "Söluskrá" at bounding box center [545, 37] width 49 height 17
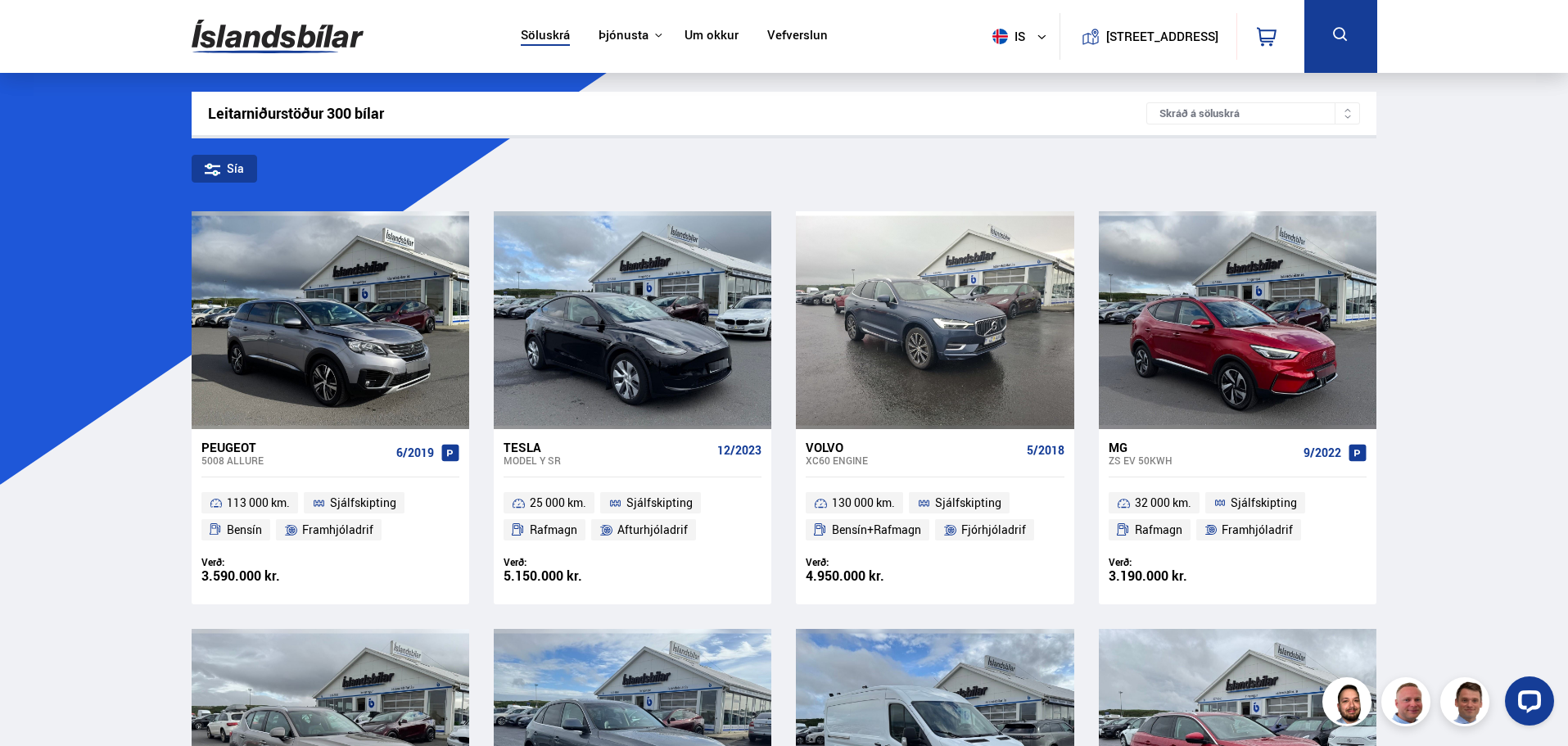
click at [522, 450] on div "Tesla" at bounding box center [606, 447] width 207 height 14
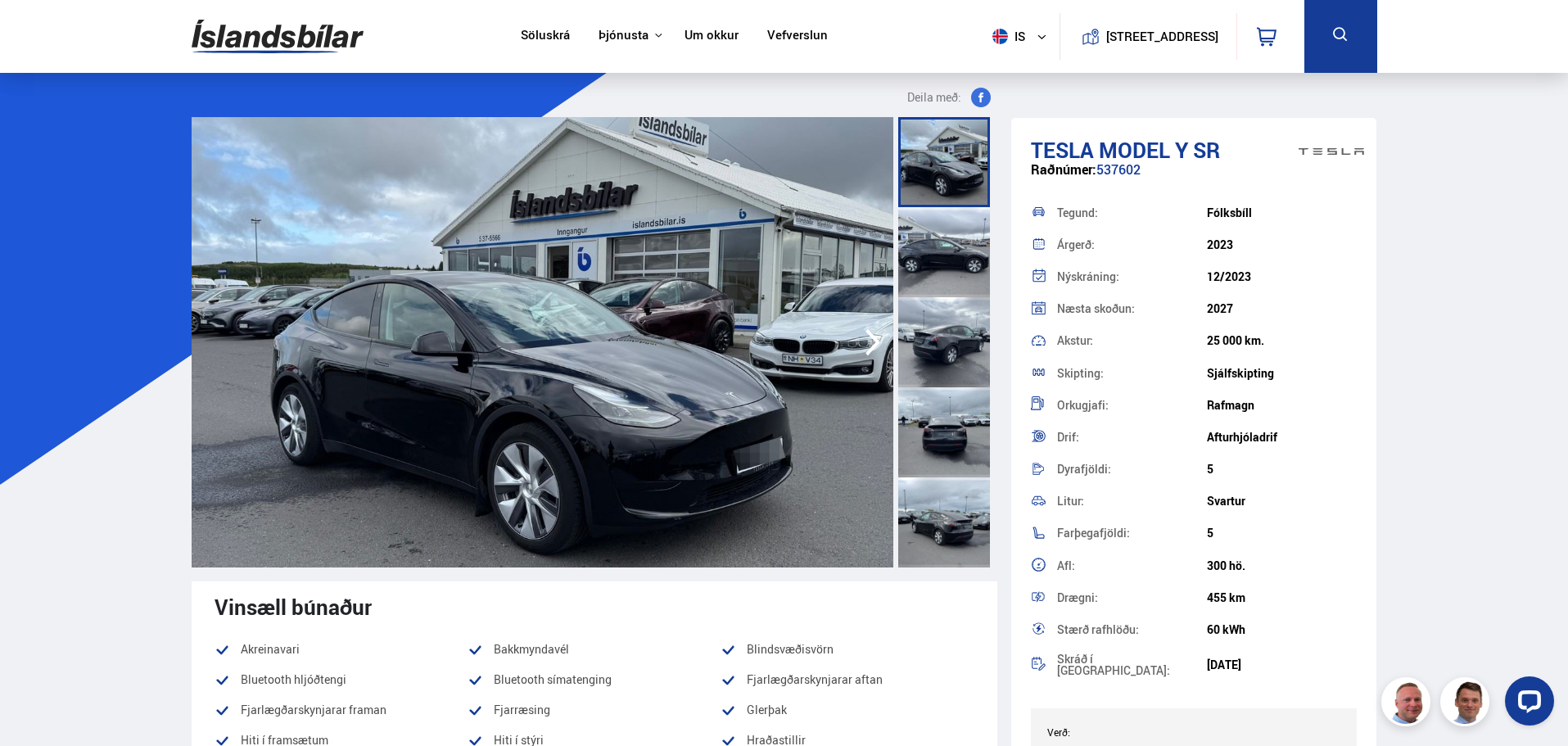
click at [969, 222] on div at bounding box center [943, 252] width 91 height 90
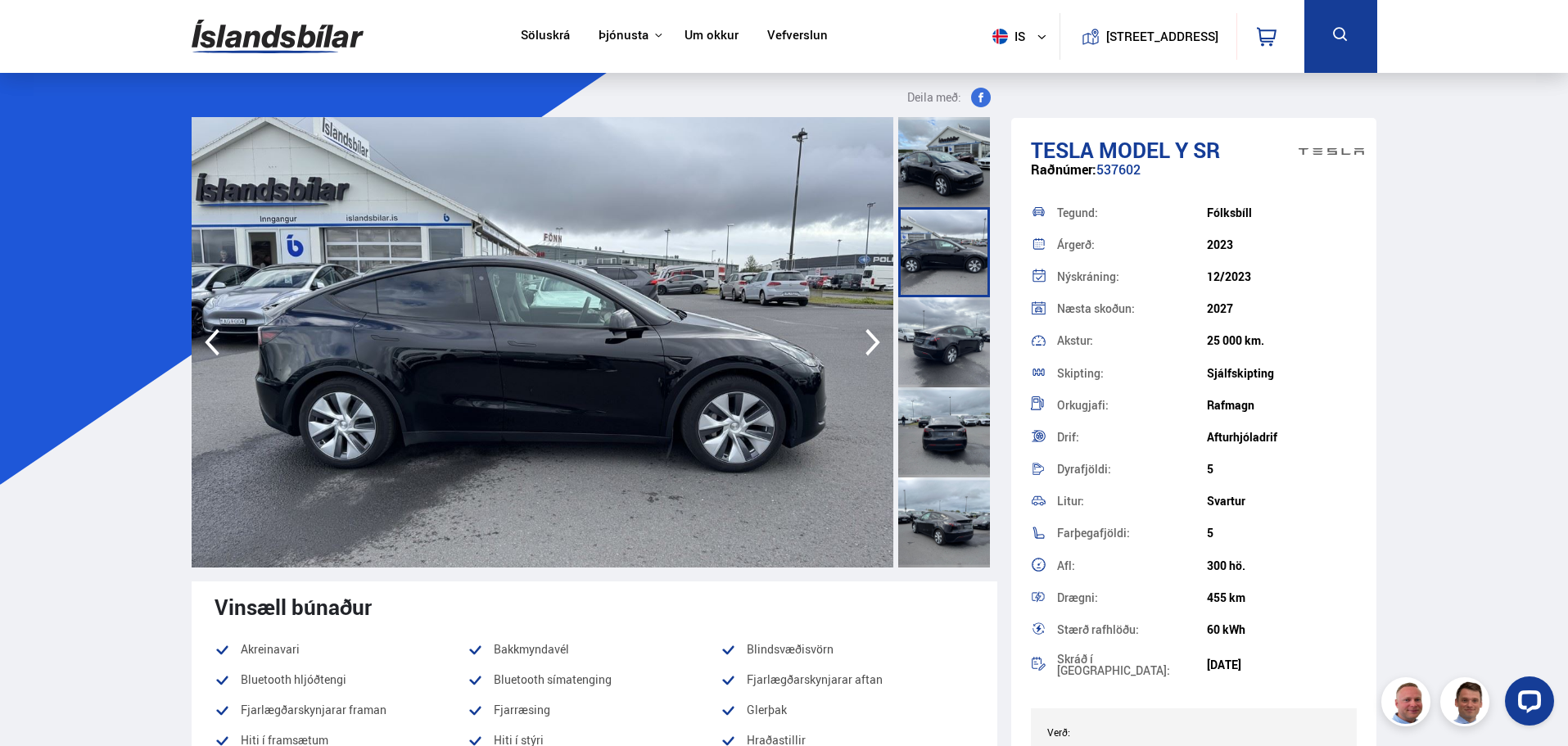
click at [939, 346] on div at bounding box center [943, 343] width 91 height 90
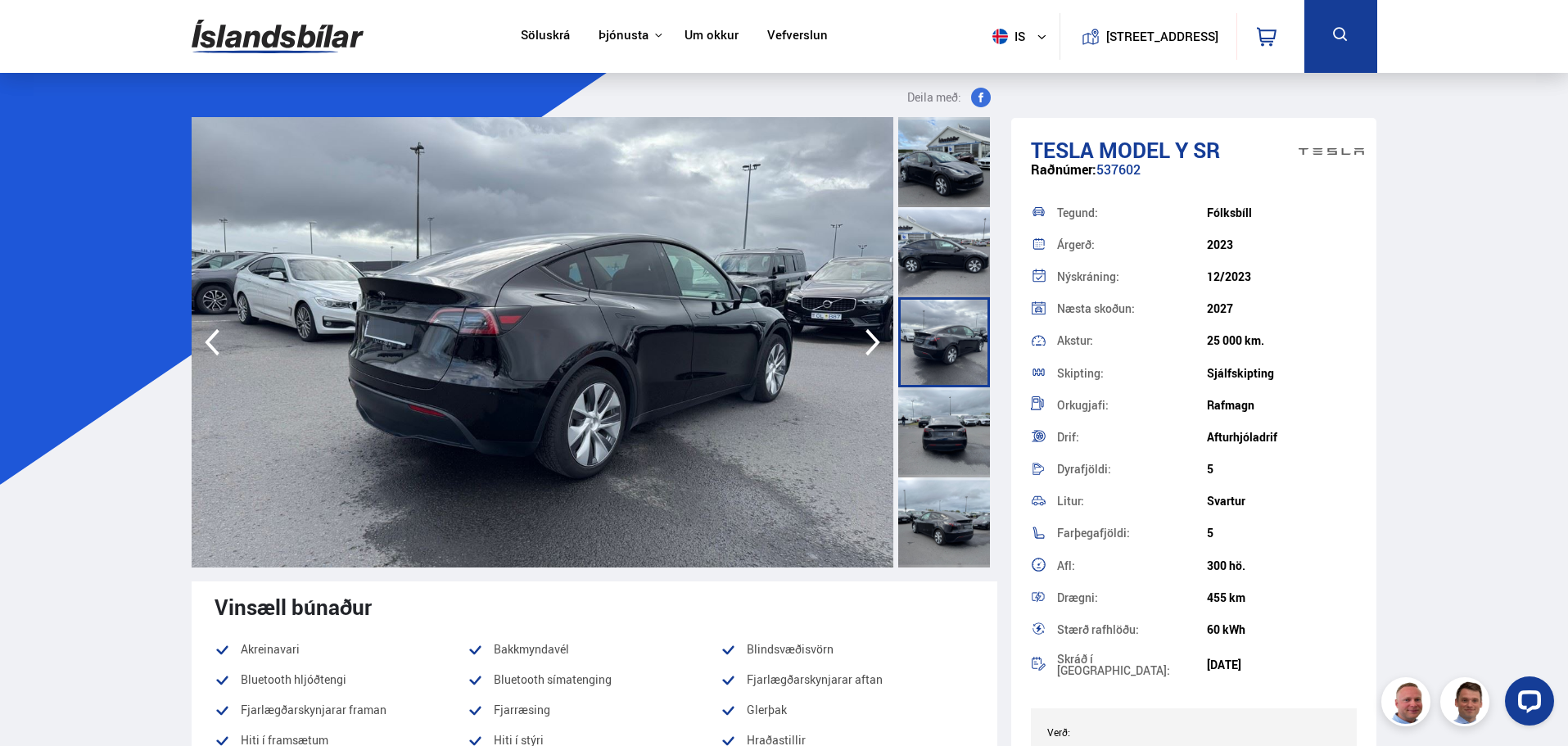
click at [935, 173] on div at bounding box center [943, 163] width 91 height 90
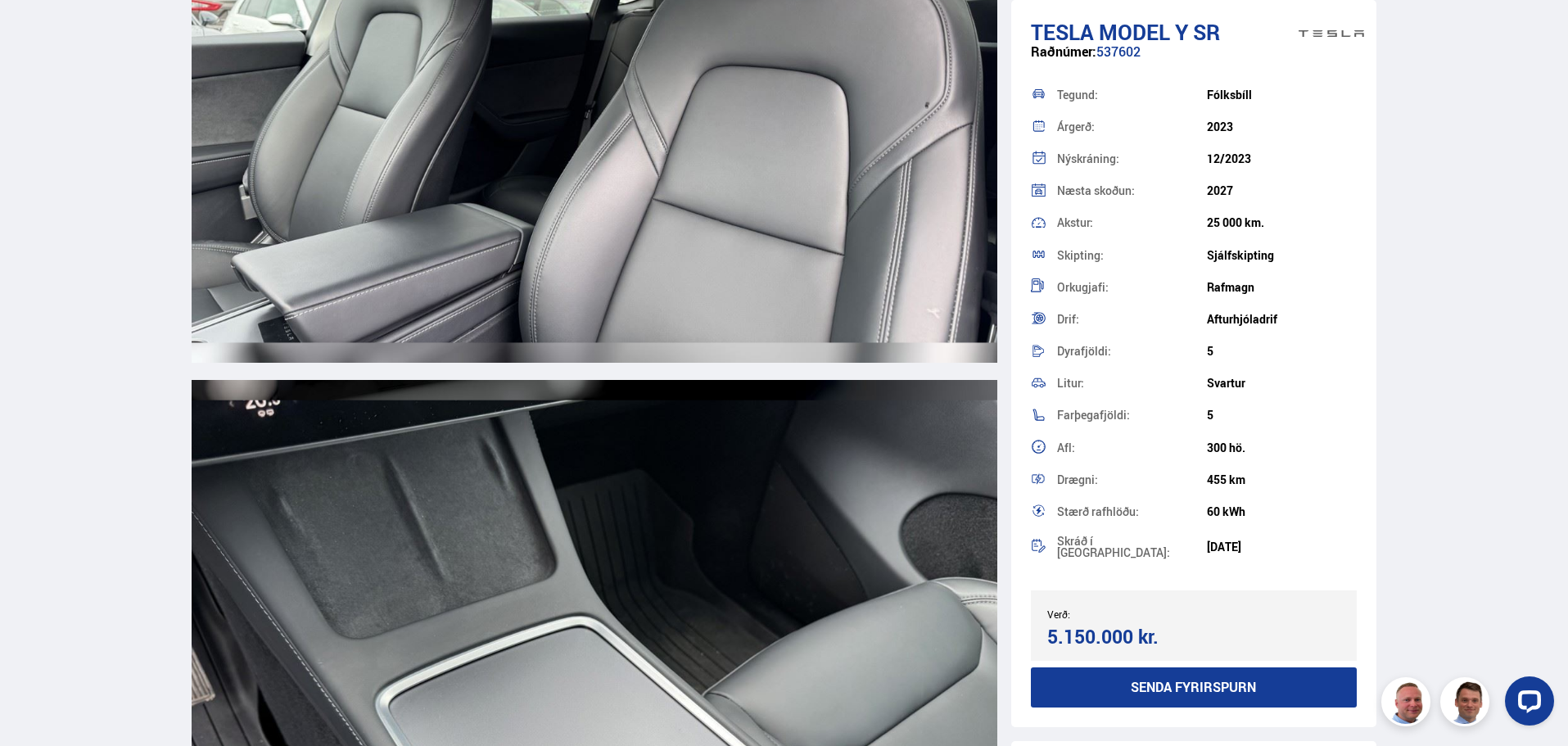
scroll to position [10331, 0]
